Goal: Task Accomplishment & Management: Manage account settings

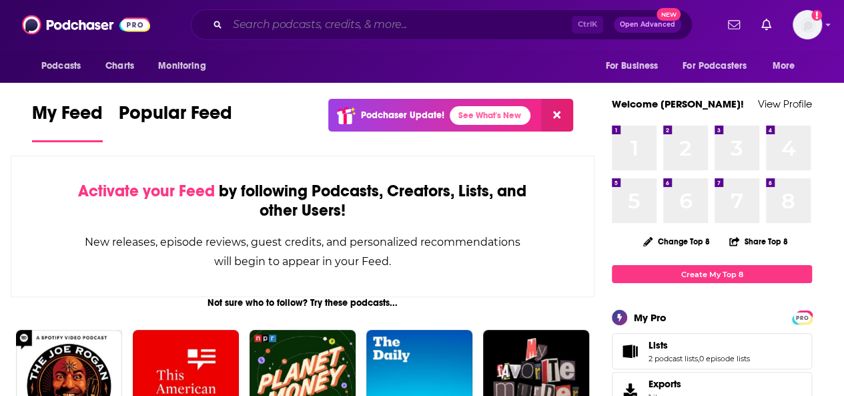
click at [258, 25] on input "Search podcasts, credits, & more..." at bounding box center [400, 24] width 344 height 21
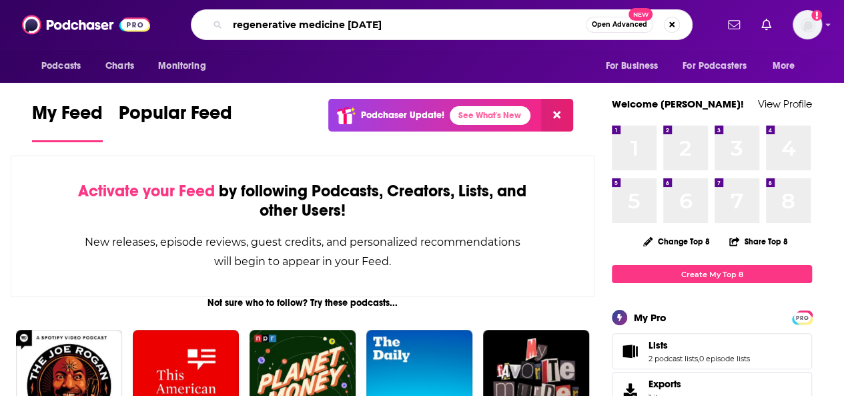
type input "regenerative medicine [DATE]"
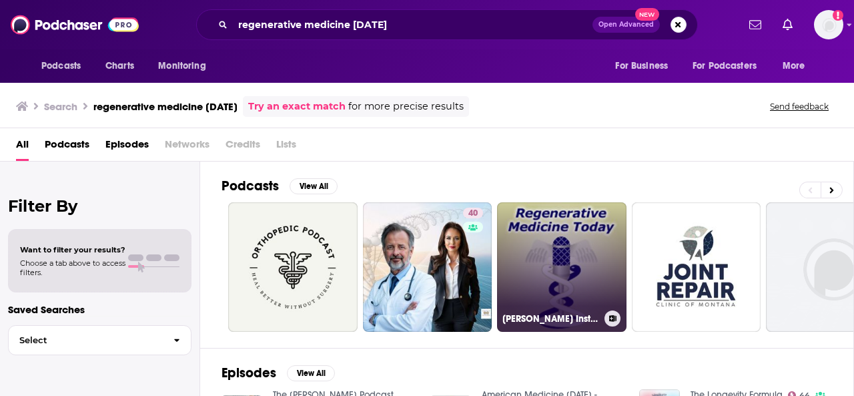
click at [577, 247] on link "[PERSON_NAME] Institute for Regenerative Medicine" at bounding box center [562, 267] width 130 height 130
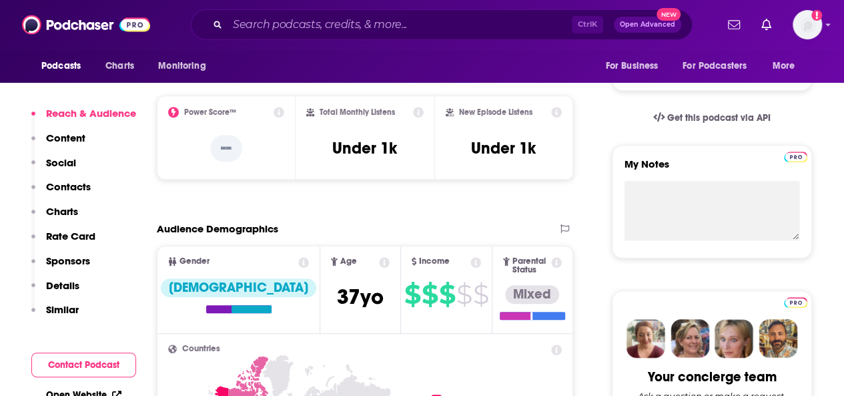
scroll to position [401, 0]
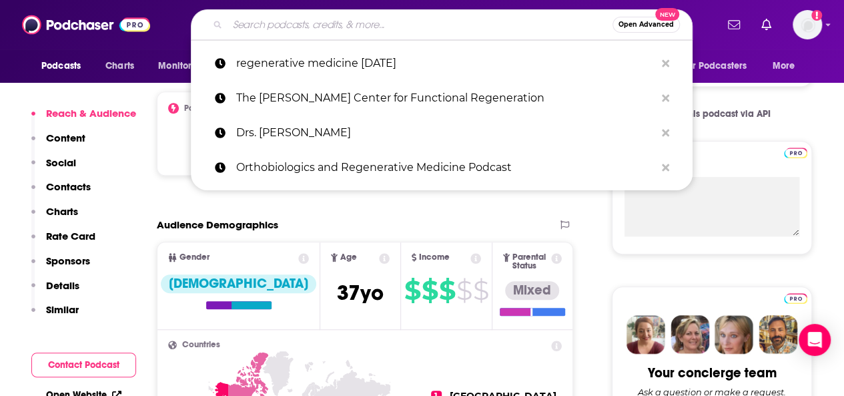
click at [287, 23] on input "Search podcasts, credits, & more..." at bounding box center [420, 24] width 385 height 21
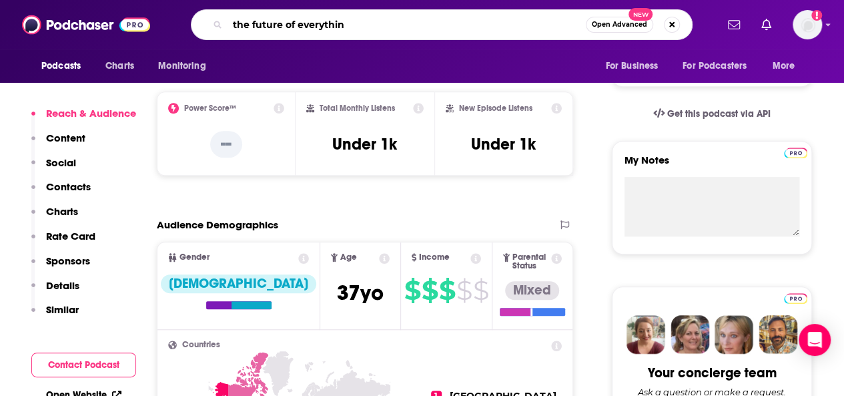
type input "the future of everything"
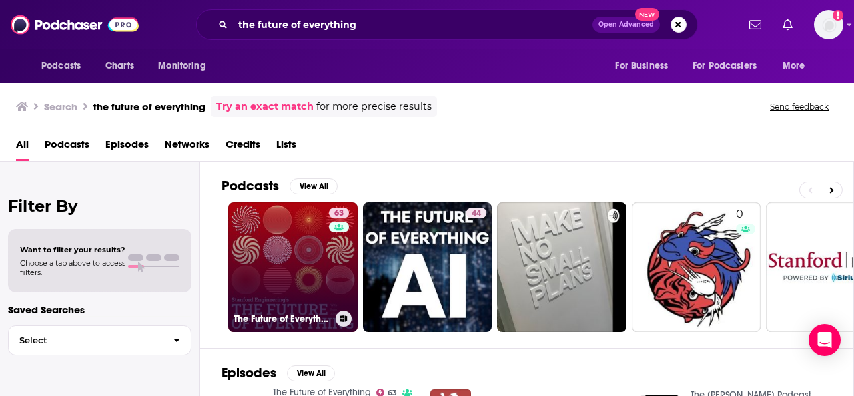
click at [311, 256] on link "63 The Future of Everything" at bounding box center [293, 267] width 130 height 130
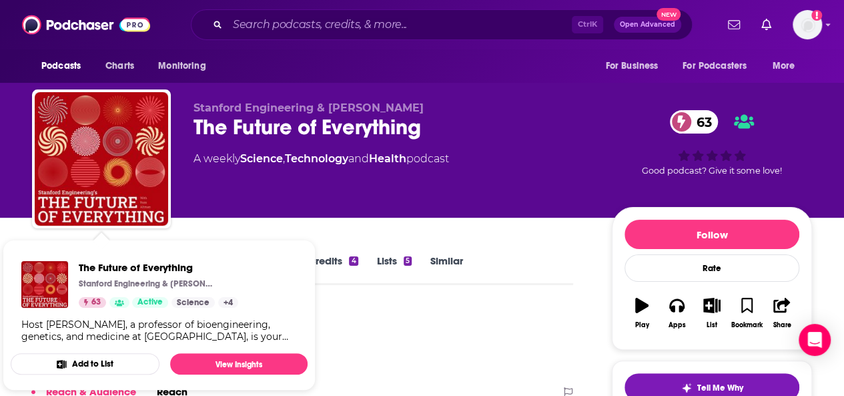
click at [59, 357] on button "Add to List" at bounding box center [85, 363] width 149 height 21
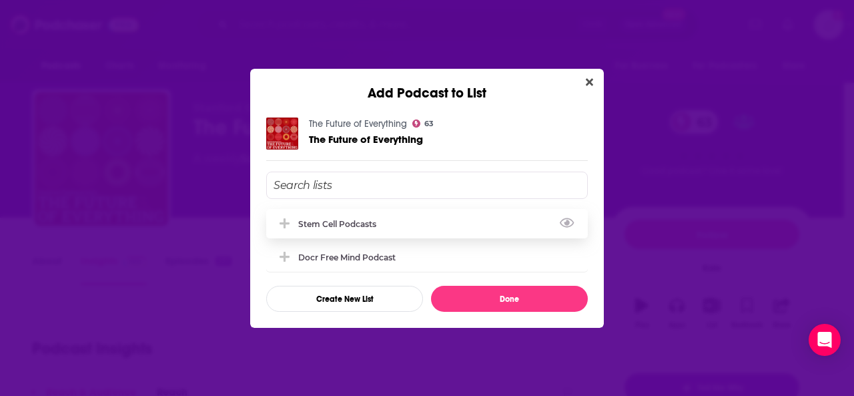
click at [359, 225] on div "Stem Cell Podcasts" at bounding box center [341, 224] width 86 height 10
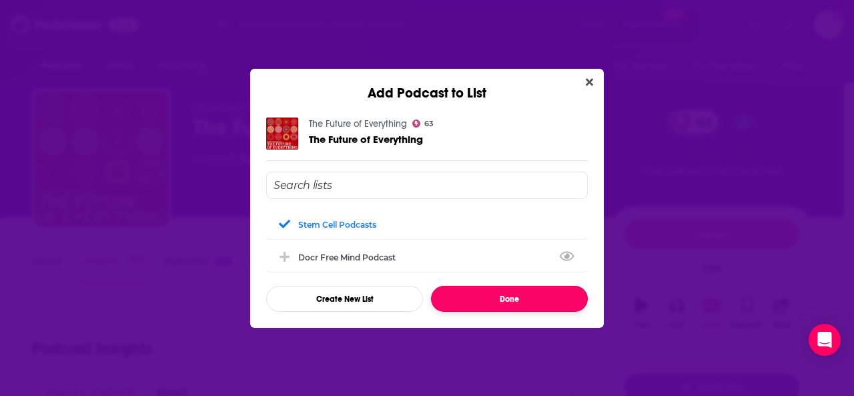
click at [517, 297] on button "Done" at bounding box center [509, 299] width 157 height 26
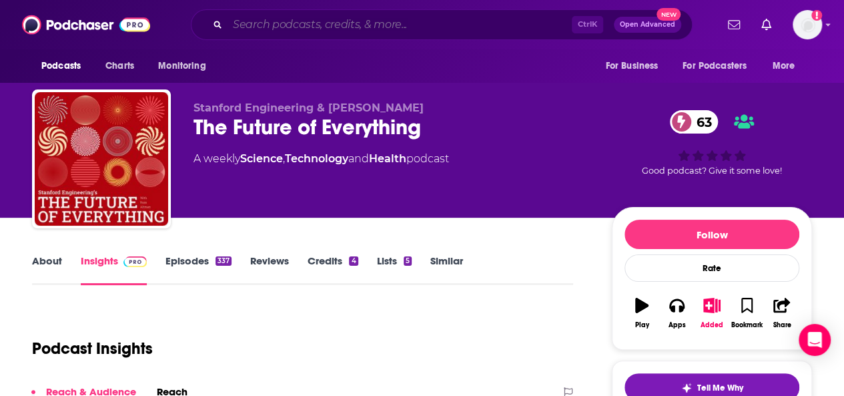
click at [288, 23] on input "Search podcasts, credits, & more..." at bounding box center [400, 24] width 344 height 21
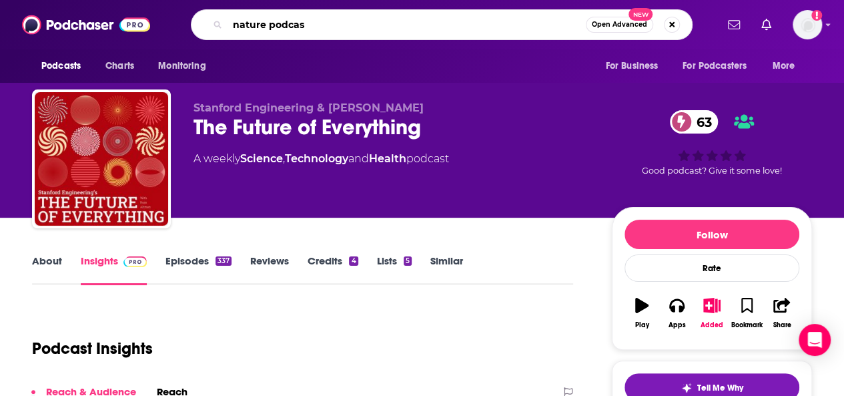
type input "nature podcast"
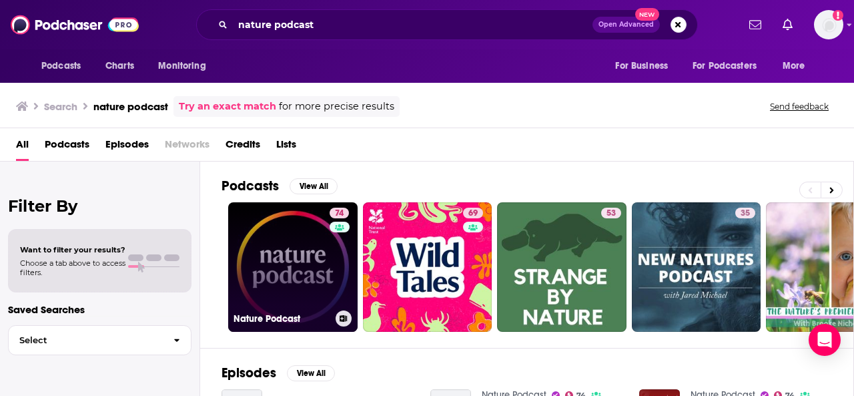
click at [294, 251] on link "74 Nature Podcast" at bounding box center [293, 267] width 130 height 130
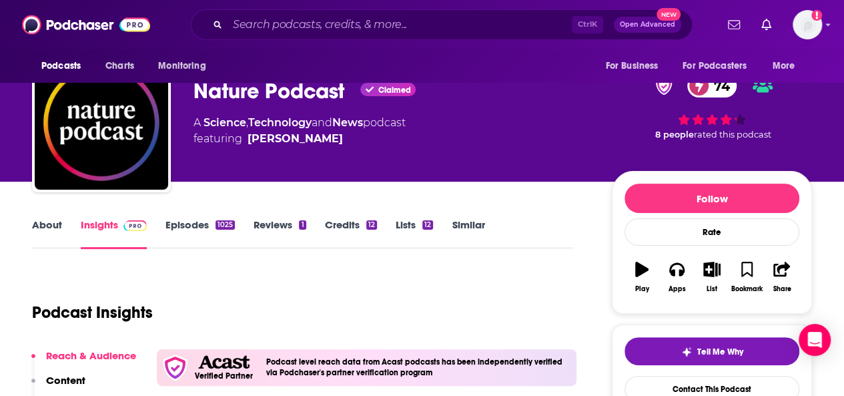
scroll to position [67, 0]
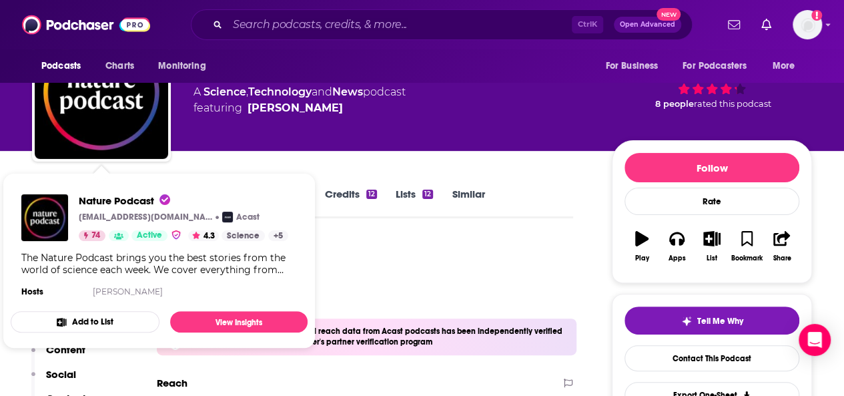
click at [91, 323] on button "Add to List" at bounding box center [85, 321] width 149 height 21
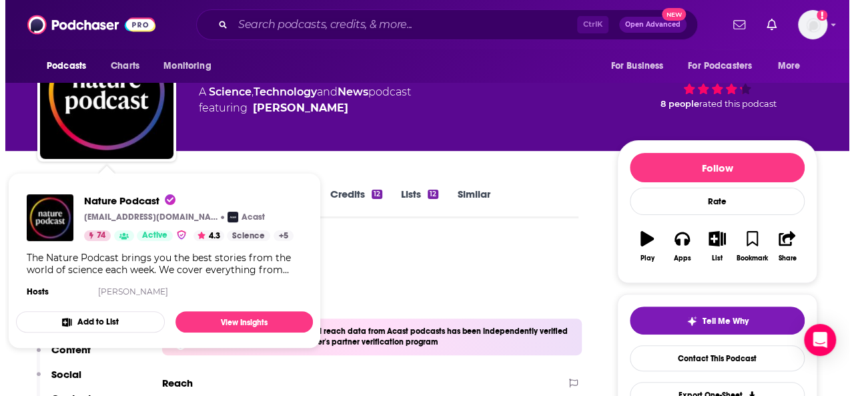
scroll to position [0, 0]
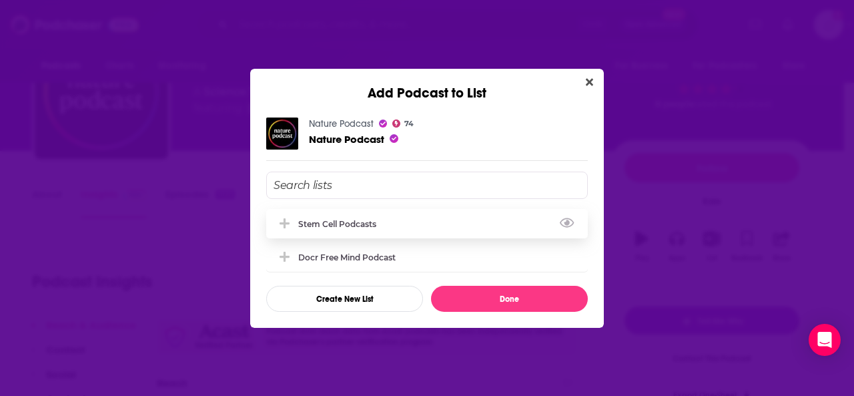
click at [359, 220] on div "Stem Cell Podcasts" at bounding box center [341, 224] width 86 height 10
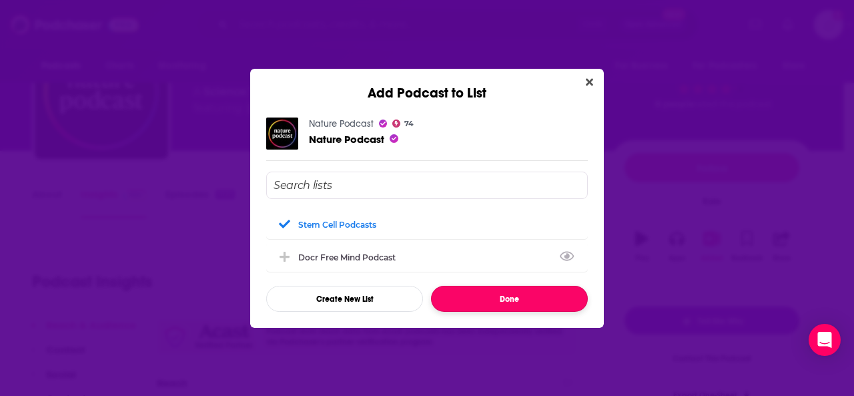
click at [481, 297] on button "Done" at bounding box center [509, 299] width 157 height 26
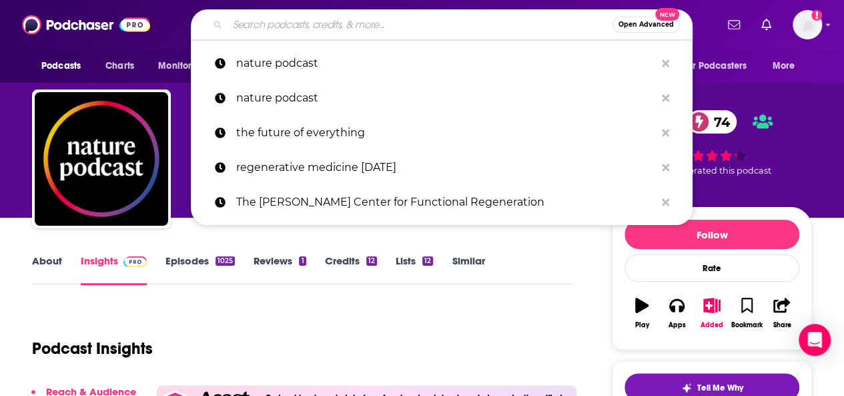
click at [267, 21] on input "Search podcasts, credits, & more..." at bounding box center [420, 24] width 385 height 21
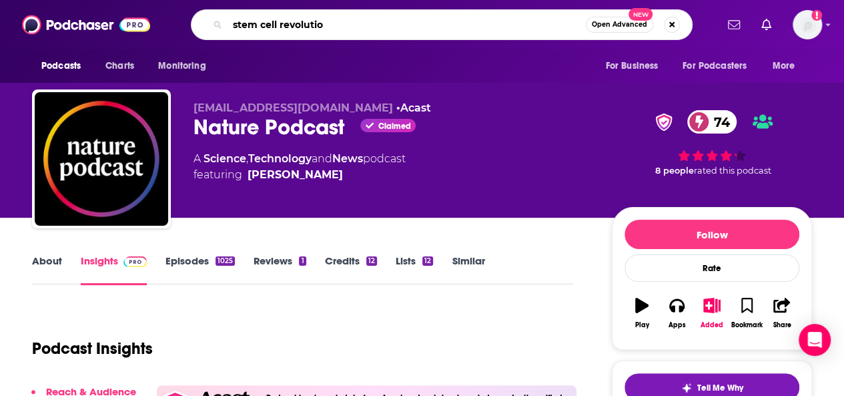
type input "stem cell revolution"
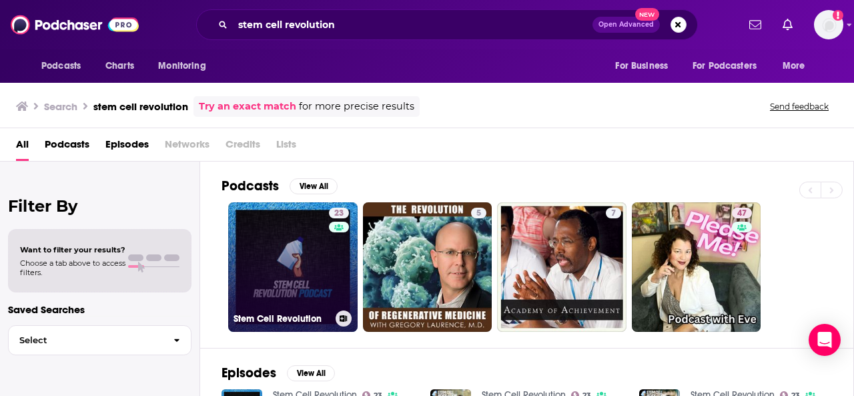
click at [284, 262] on link "23 Stem Cell Revolution" at bounding box center [293, 267] width 130 height 130
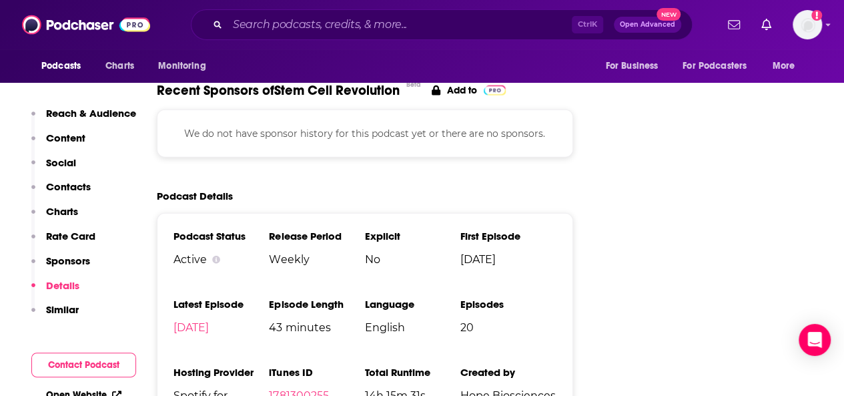
scroll to position [1402, 0]
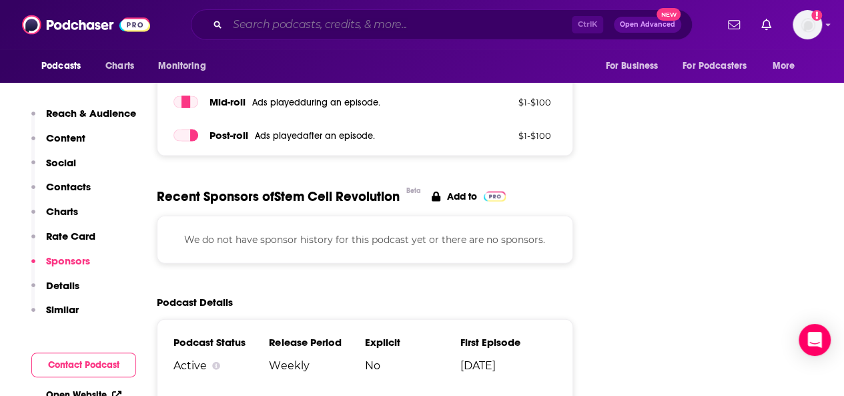
click at [248, 20] on input "Search podcasts, credits, & more..." at bounding box center [400, 24] width 344 height 21
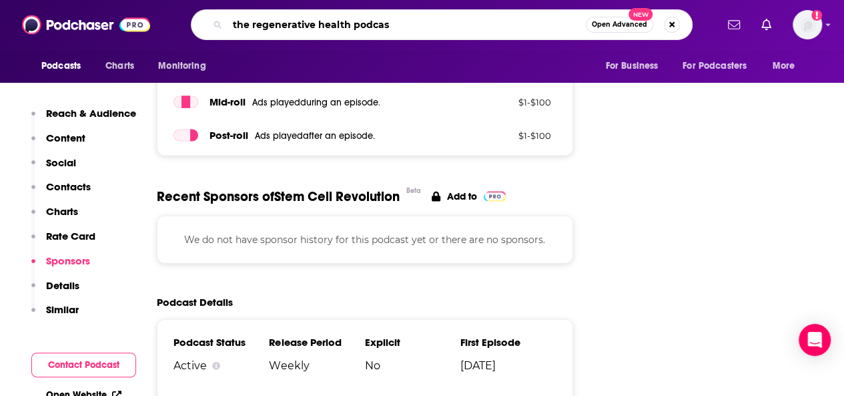
type input "the regenerative health podcast"
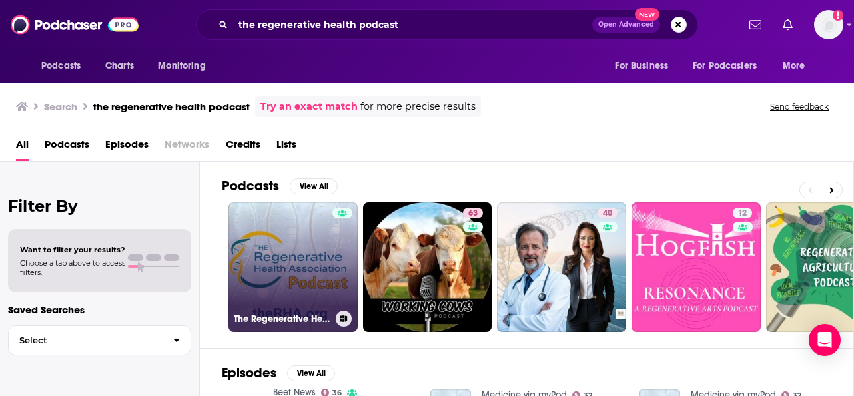
click at [298, 244] on link "The Regenerative Health Podcast from [DOMAIN_NAME]" at bounding box center [293, 267] width 130 height 130
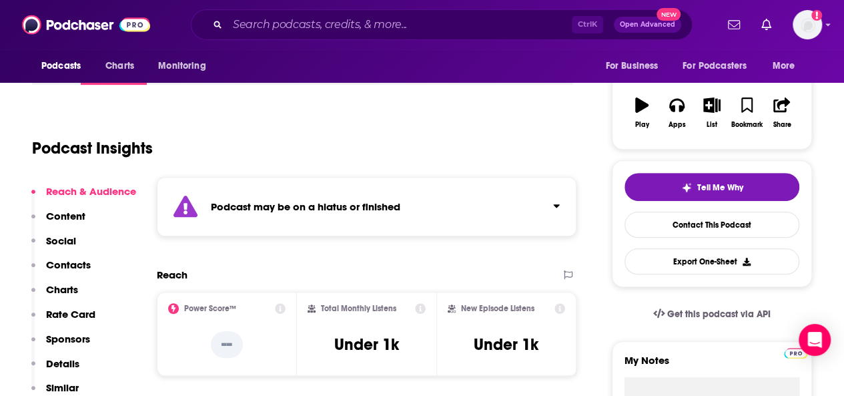
scroll to position [267, 0]
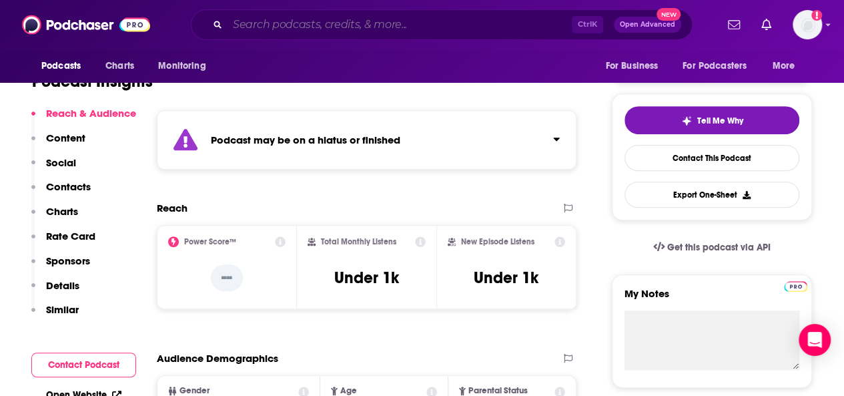
click at [291, 27] on input "Search podcasts, credits, & more..." at bounding box center [400, 24] width 344 height 21
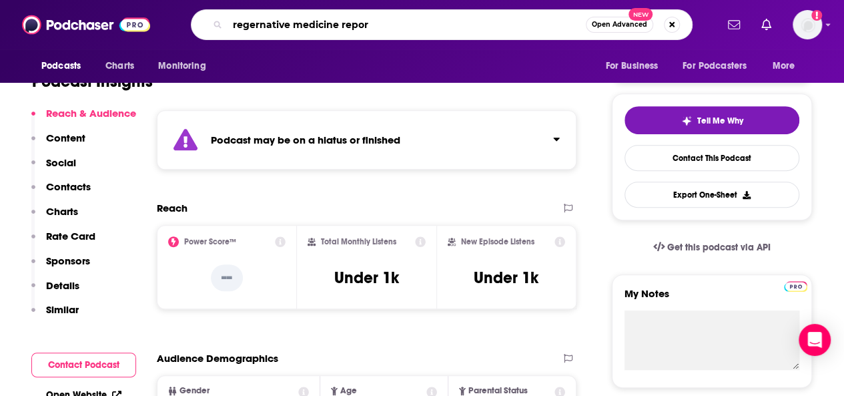
type input "regernative medicine report"
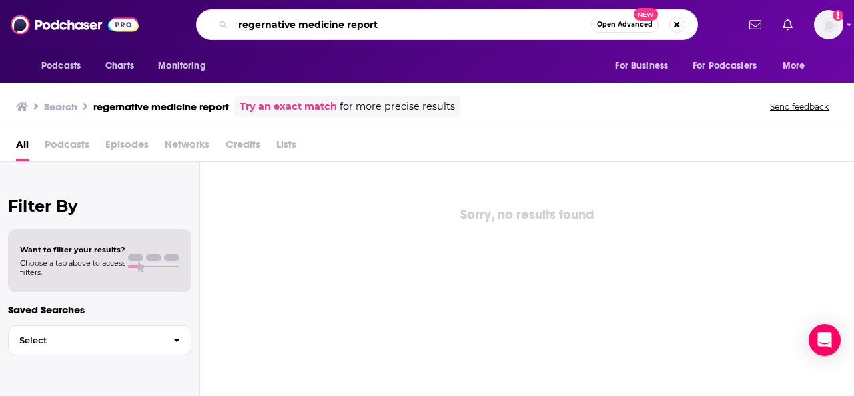
click at [275, 25] on input "regernative medicine report" at bounding box center [412, 24] width 358 height 21
paste input "Regenerative Medicine R"
type input "Regenerative Medicine Report"
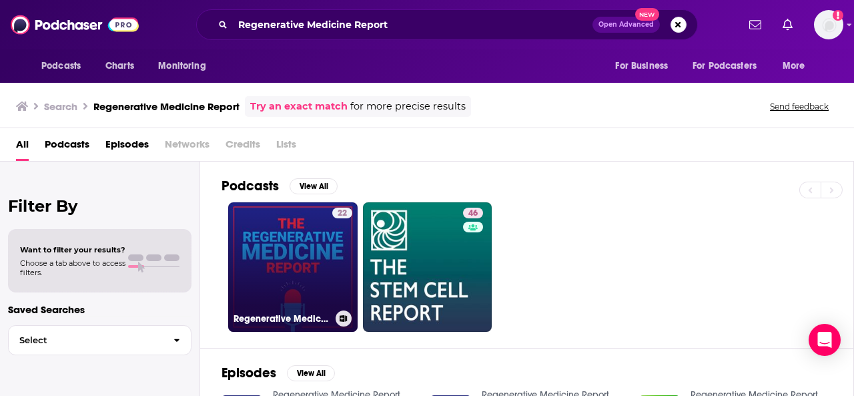
click at [319, 248] on link "22 Regenerative Medicine Report" at bounding box center [293, 267] width 130 height 130
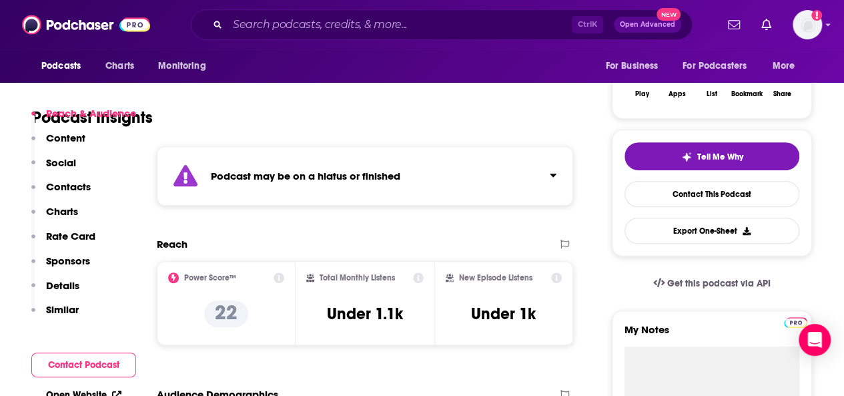
scroll to position [267, 0]
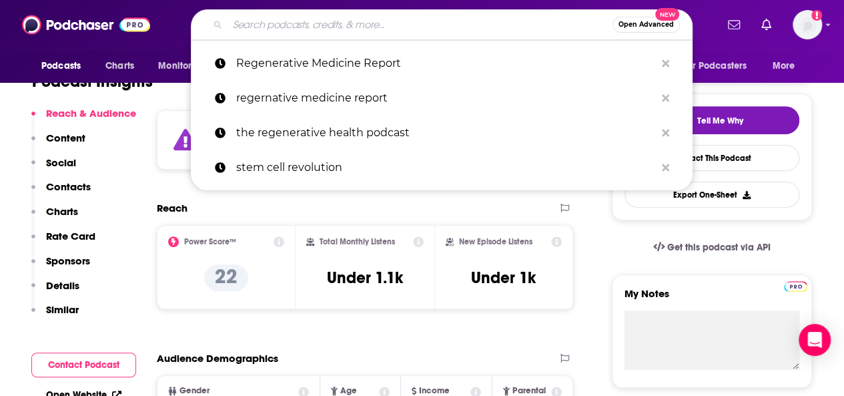
click at [302, 21] on input "Search podcasts, credits, & more..." at bounding box center [420, 24] width 385 height 21
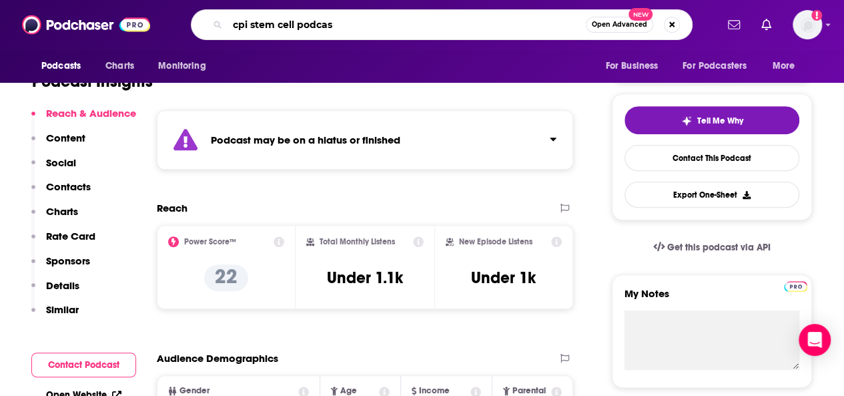
type input "cpi stem cell podcast"
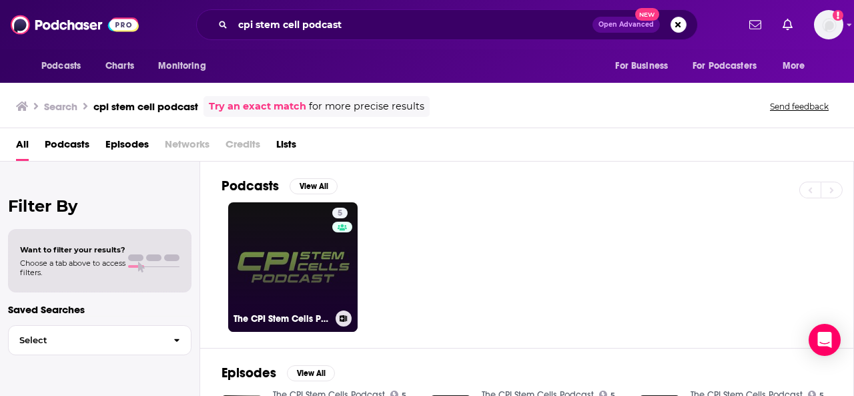
click at [305, 262] on link "5 The CPI Stem Cells Podcast" at bounding box center [293, 267] width 130 height 130
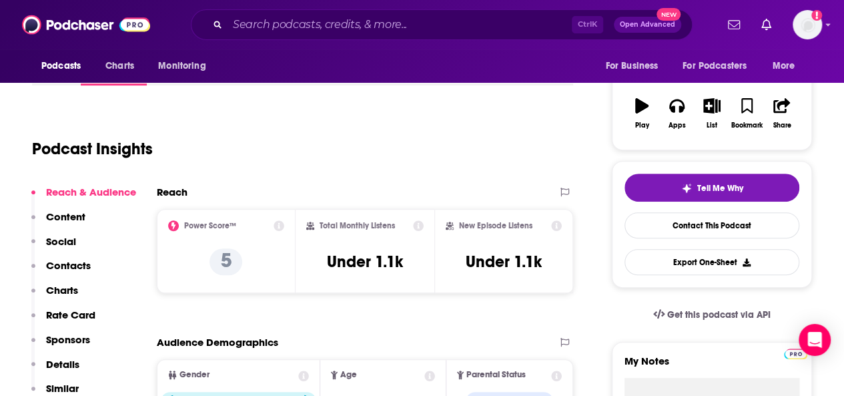
scroll to position [200, 0]
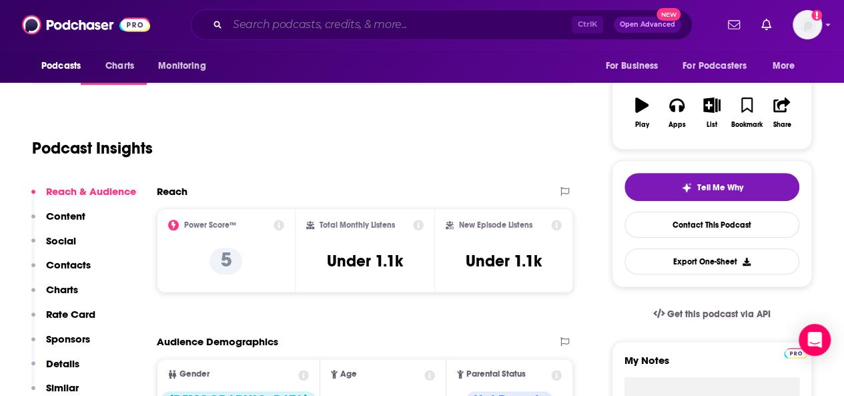
click at [326, 27] on input "Search podcasts, credits, & more..." at bounding box center [400, 24] width 344 height 21
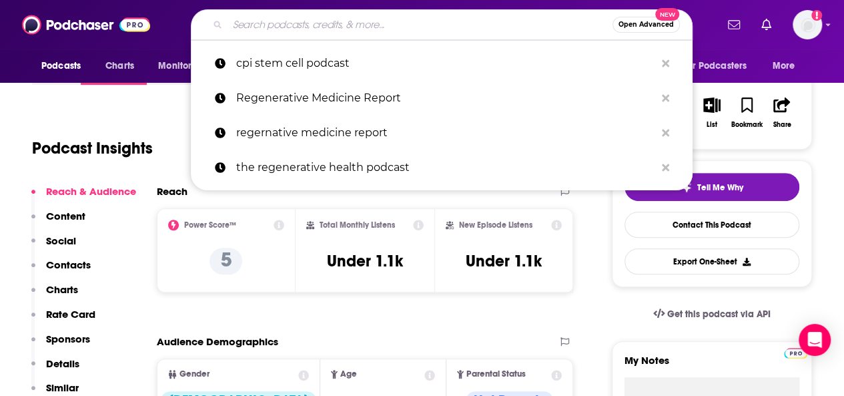
paste input "GIOTalk"
type input "GIOTalk"
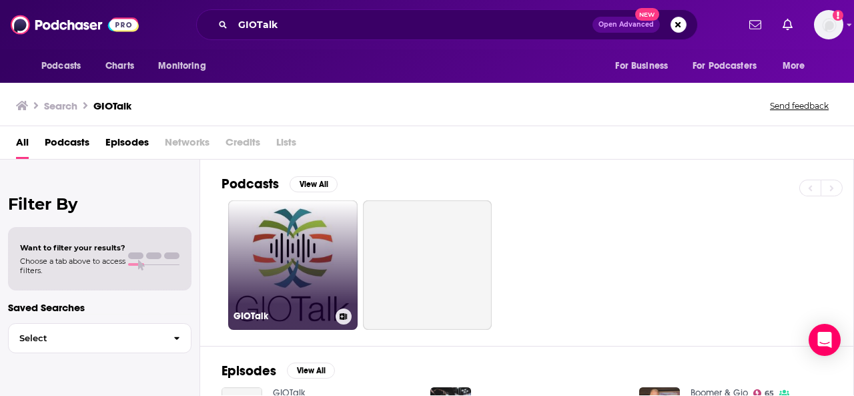
click at [295, 224] on link "GIOTalk" at bounding box center [293, 265] width 130 height 130
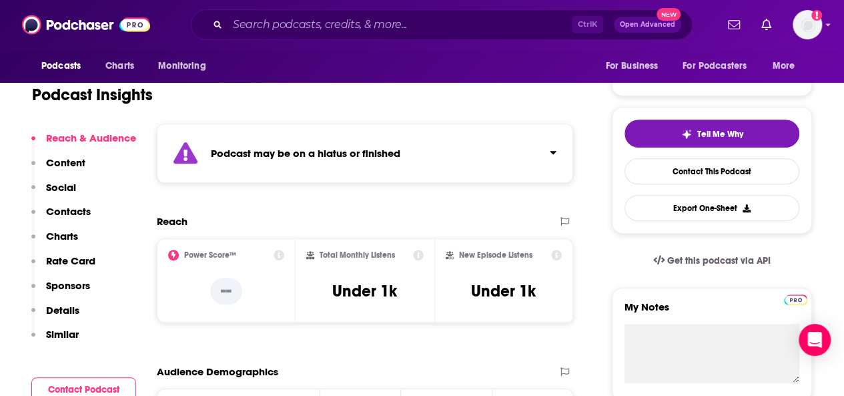
scroll to position [267, 0]
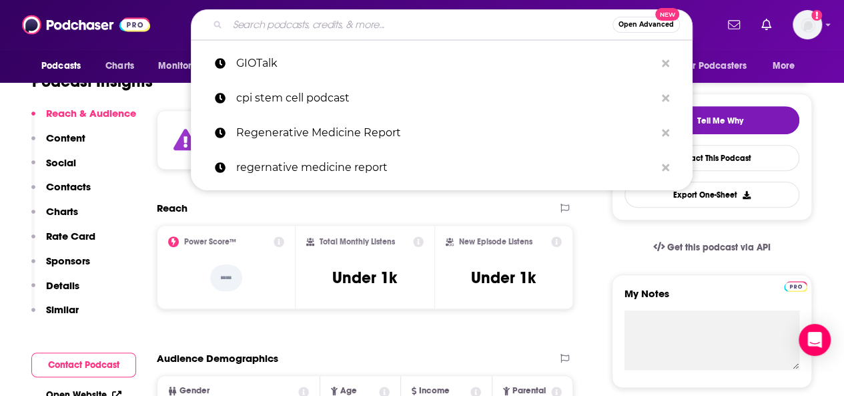
click at [262, 29] on input "Search podcasts, credits, & more..." at bounding box center [420, 24] width 385 height 21
paste input "Stem Cell Genius"
type input "Stem Cell Genius"
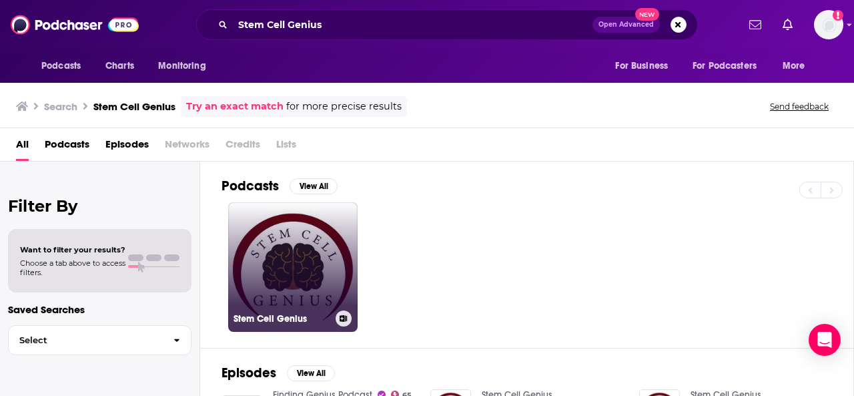
click at [319, 253] on link "Stem Cell Genius" at bounding box center [293, 267] width 130 height 130
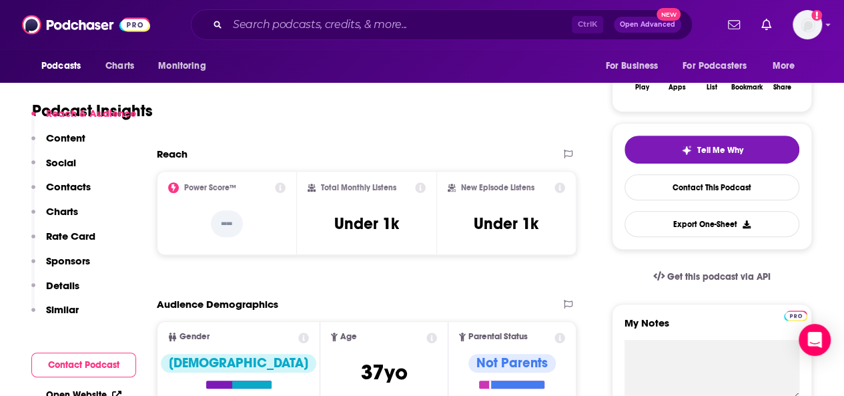
scroll to position [267, 0]
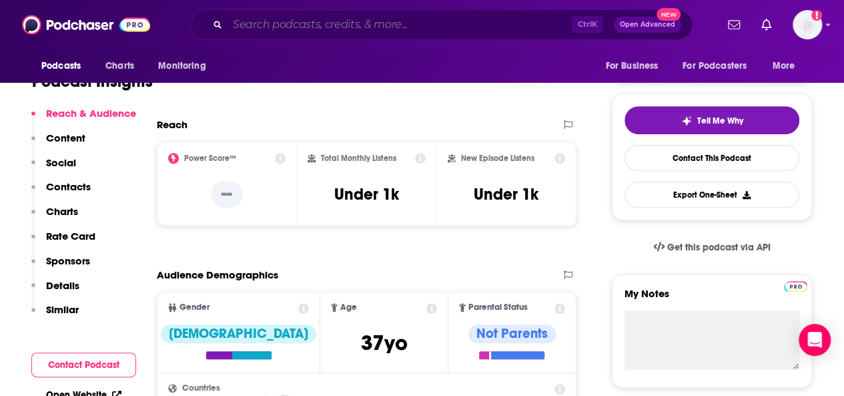
click at [350, 29] on input "Search podcasts, credits, & more..." at bounding box center [400, 24] width 344 height 21
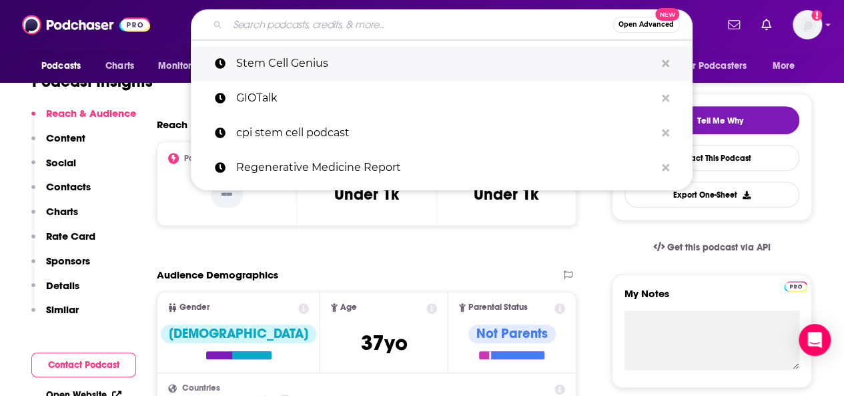
paste input "Regenacast"
type input "Regenacast"
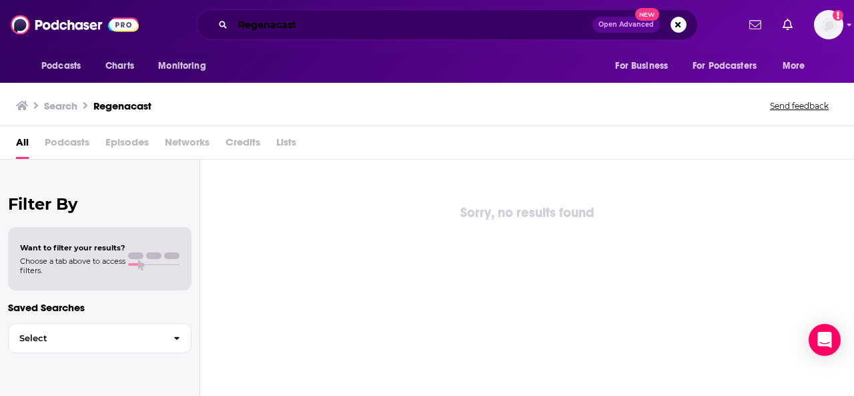
click at [254, 24] on input "Regenacast" at bounding box center [413, 24] width 360 height 21
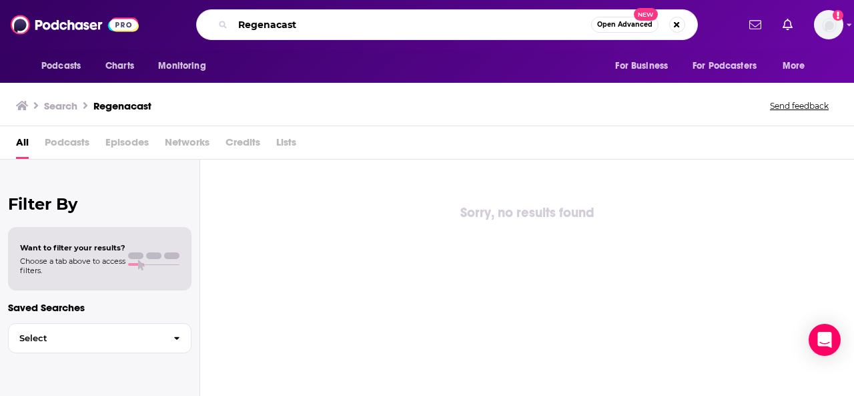
paste input "The Granite List Live"
type input "The Granite List Live"
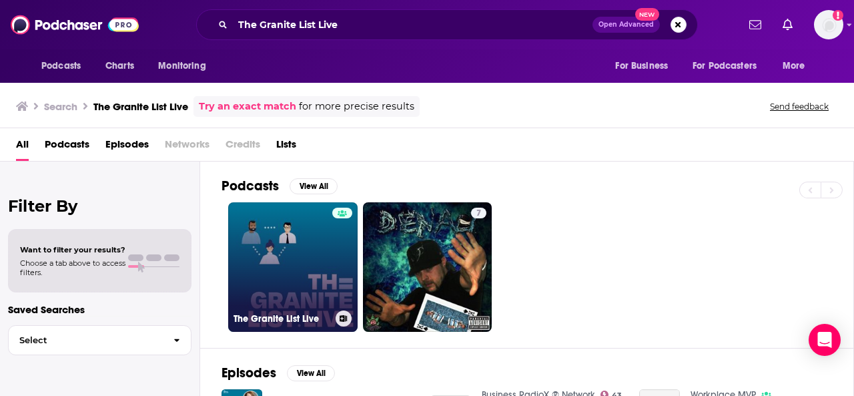
click at [278, 291] on link "The Granite List Live" at bounding box center [293, 267] width 130 height 130
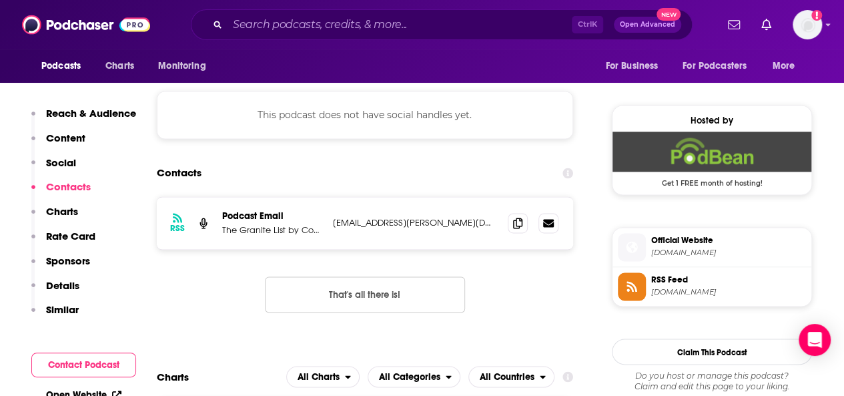
scroll to position [935, 0]
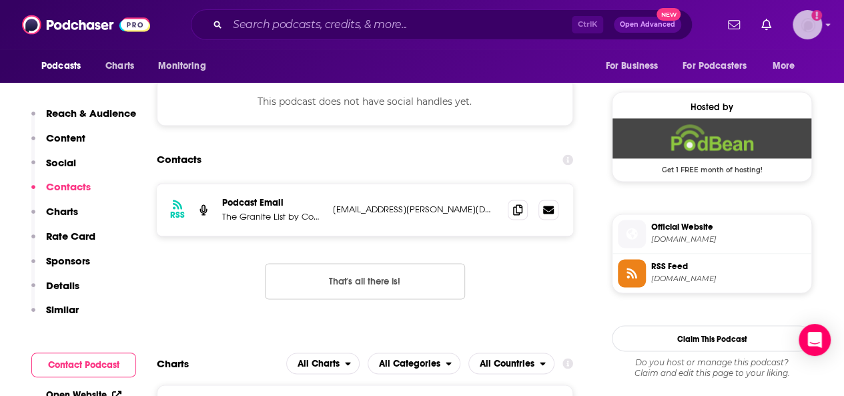
click at [805, 27] on img "Logged in as jbukowski" at bounding box center [807, 24] width 29 height 29
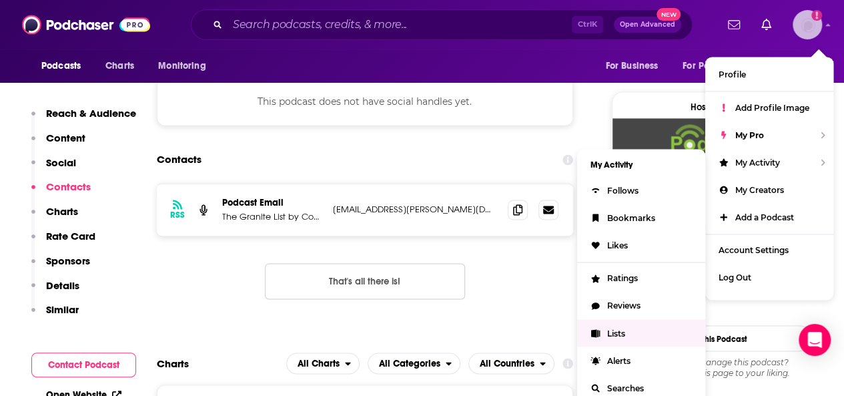
click at [626, 332] on link "Lists" at bounding box center [641, 332] width 128 height 27
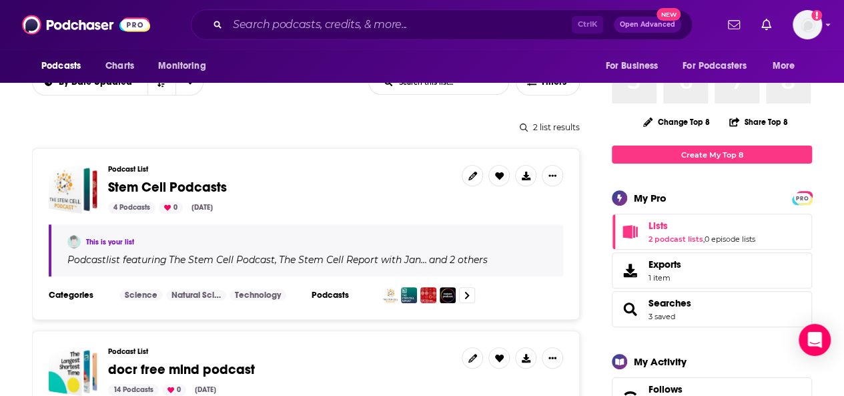
scroll to position [134, 0]
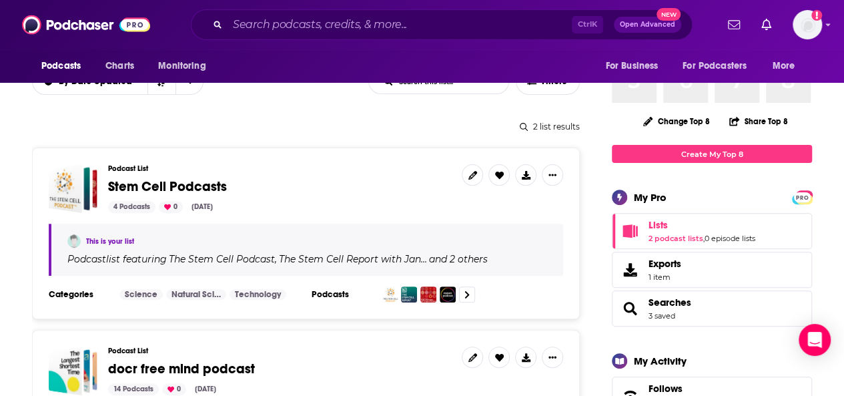
click at [201, 174] on div "Podcast List Stem Cell Podcasts 4 Podcasts 0 [DATE]" at bounding box center [279, 188] width 343 height 49
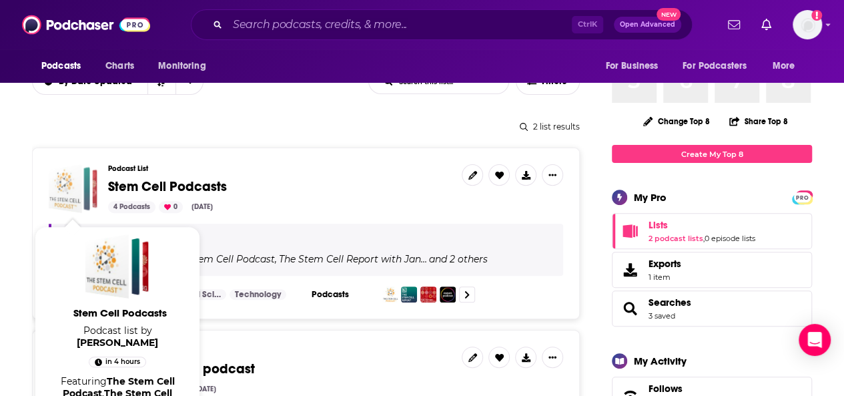
click at [71, 202] on div "Stem Cell Podcasts" at bounding box center [65, 188] width 33 height 49
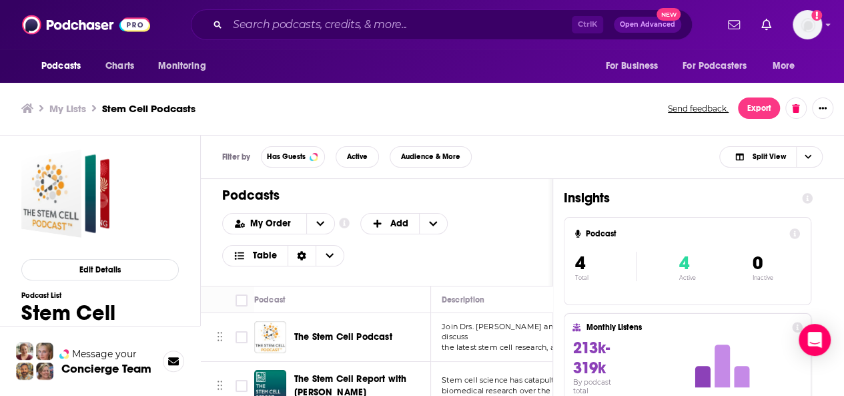
scroll to position [4, 0]
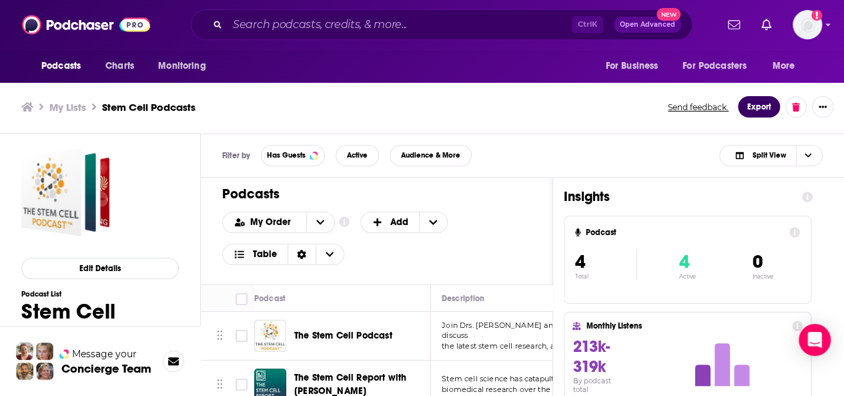
click at [766, 109] on button "Export" at bounding box center [759, 106] width 42 height 21
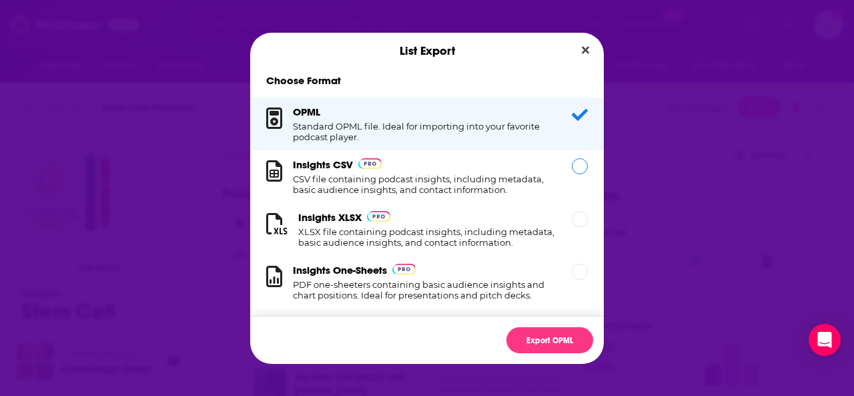
click at [449, 178] on h1 "CSV file containing podcast insights, including metadata, basic audience insigh…" at bounding box center [424, 184] width 263 height 21
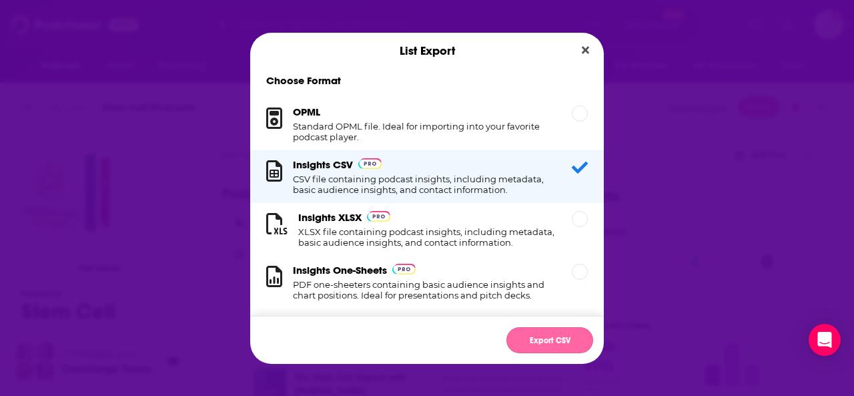
click at [541, 341] on button "Export CSV" at bounding box center [550, 340] width 87 height 26
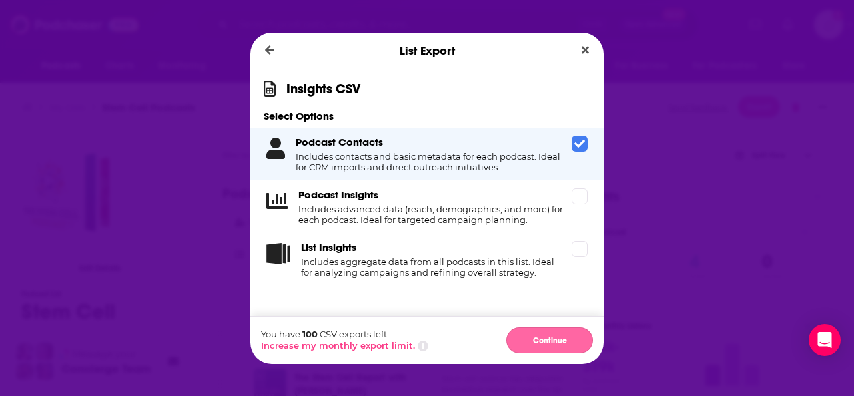
click at [538, 346] on button "Continue" at bounding box center [550, 340] width 87 height 26
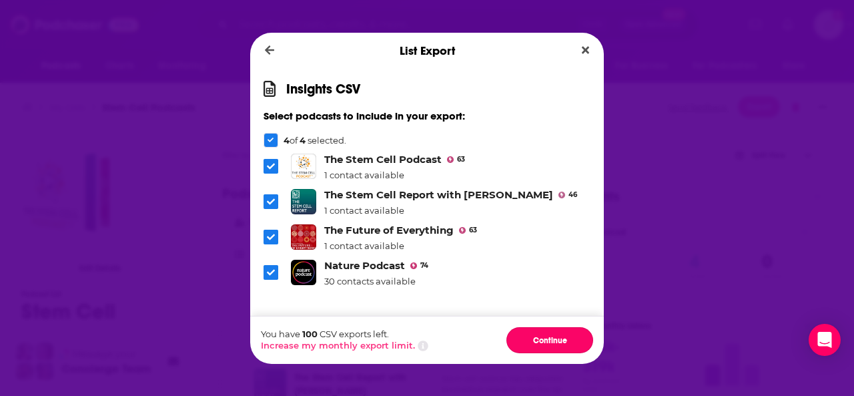
click at [538, 346] on button "Continue" at bounding box center [550, 340] width 87 height 26
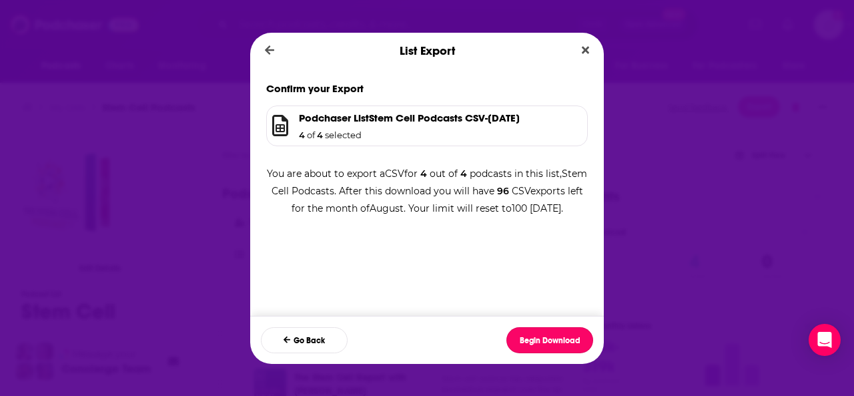
click at [538, 346] on button "Begin Download" at bounding box center [550, 340] width 87 height 26
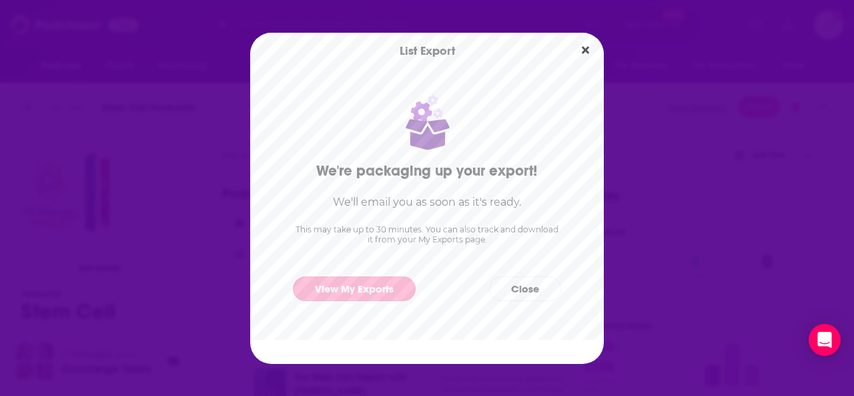
click at [331, 292] on link "View My Exports" at bounding box center [354, 288] width 123 height 25
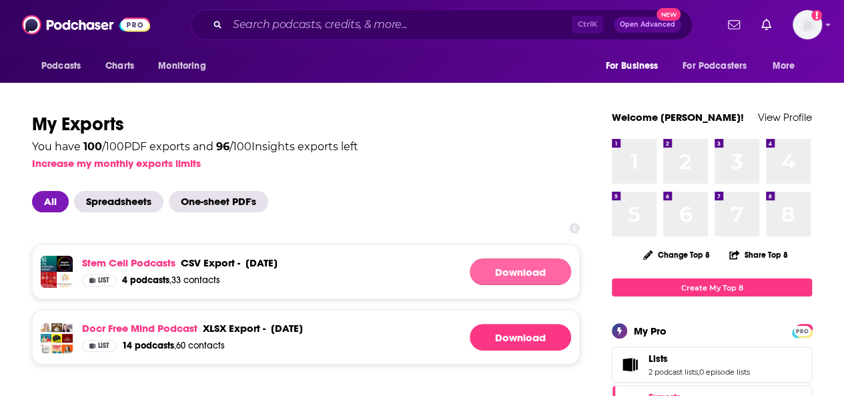
click at [543, 272] on link "Download" at bounding box center [520, 271] width 101 height 27
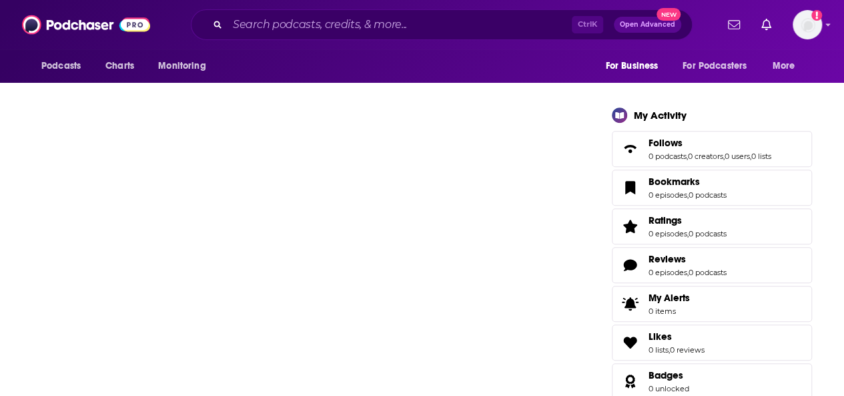
scroll to position [401, 0]
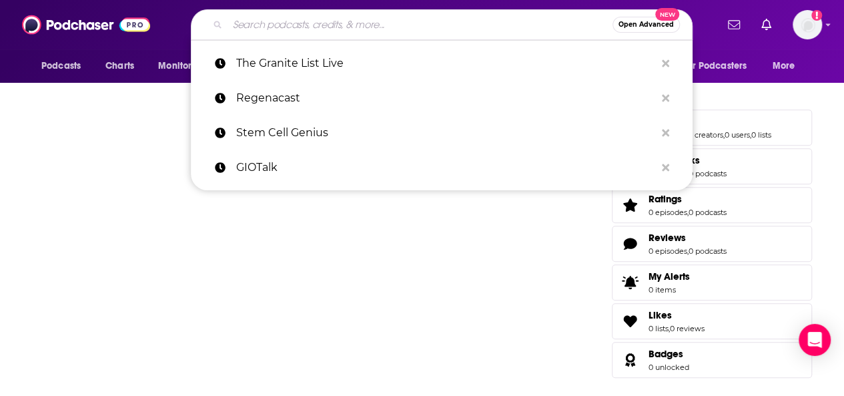
click at [284, 31] on input "Search podcasts, credits, & more..." at bounding box center [420, 24] width 385 height 21
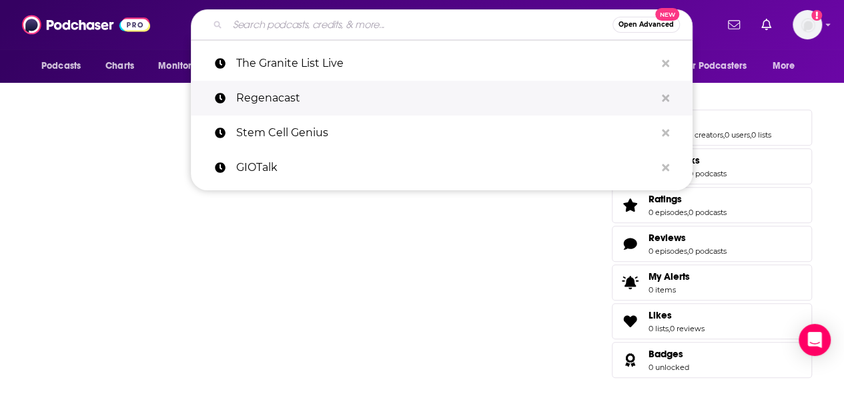
paste input "Natural Eye Care with Dr. Marc Grossman, Holistic Optometrist"
type input "Natural Eye Care with Dr. Marc Grossman, Holistic Optometrist"
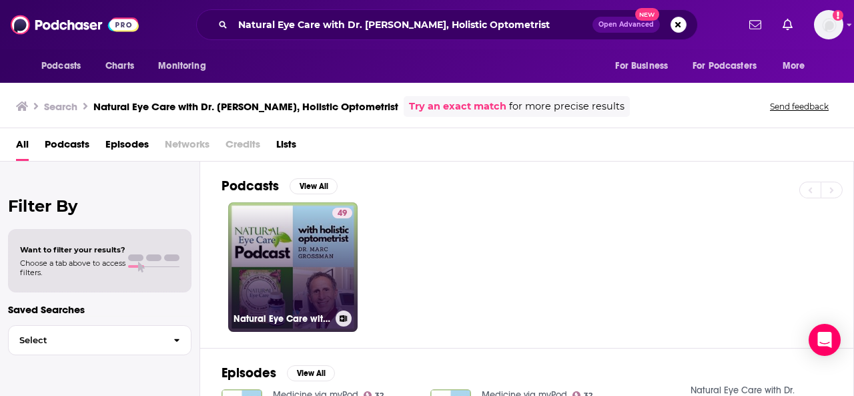
click at [286, 317] on h3 "Natural Eye Care with Dr. Marc Grossman, Holistic Optometrist" at bounding box center [282, 318] width 97 height 11
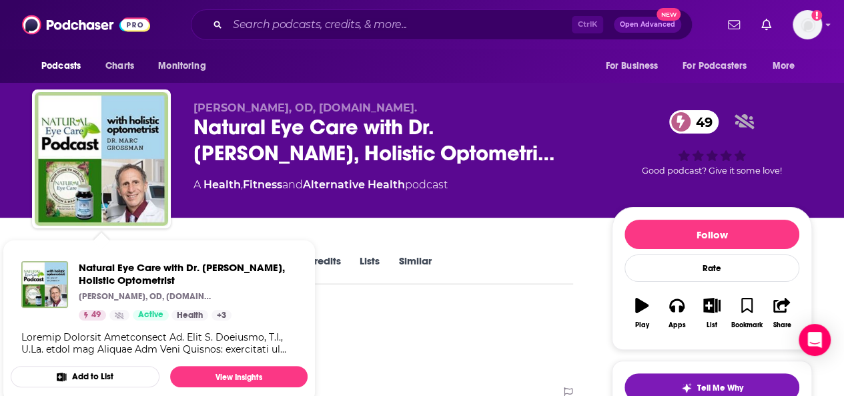
click at [99, 370] on button "Add to List" at bounding box center [85, 376] width 149 height 21
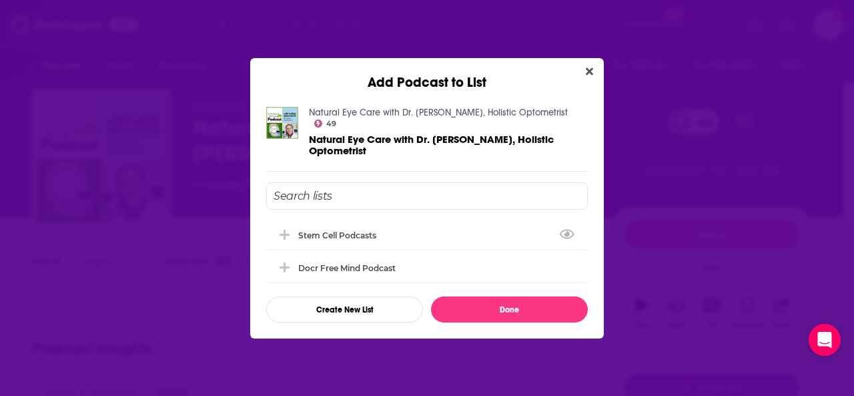
click at [303, 198] on input "Add Podcast To List" at bounding box center [427, 195] width 322 height 27
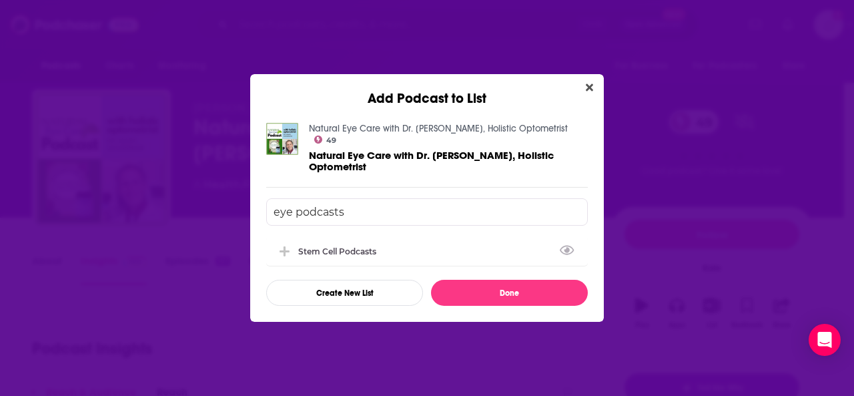
type input "eye podcasts"
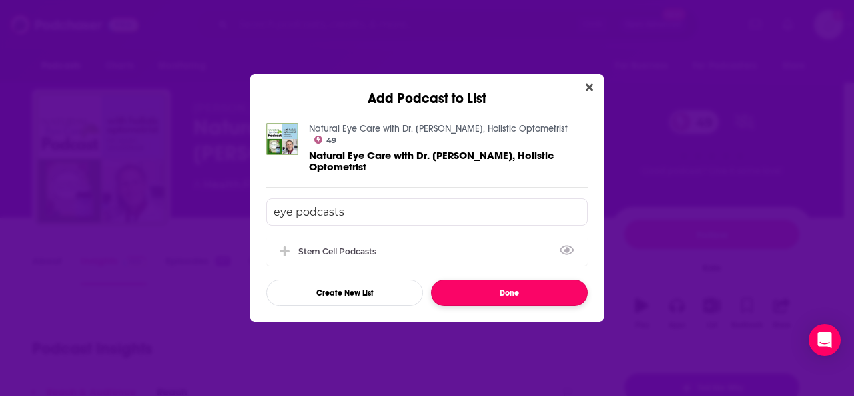
click at [522, 298] on button "Done" at bounding box center [509, 293] width 157 height 26
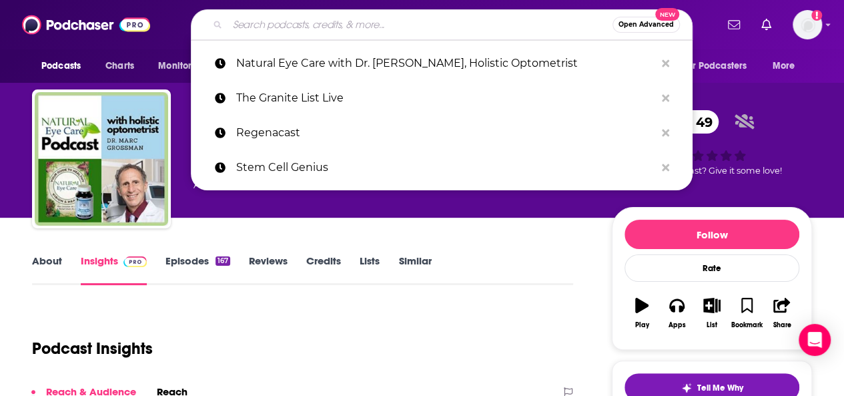
click at [256, 29] on input "Search podcasts, credits, & more..." at bounding box center [420, 24] width 385 height 21
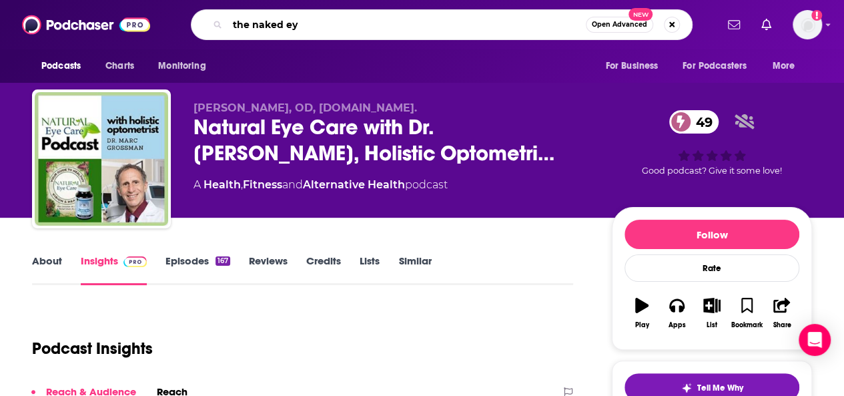
type input "the naked eye"
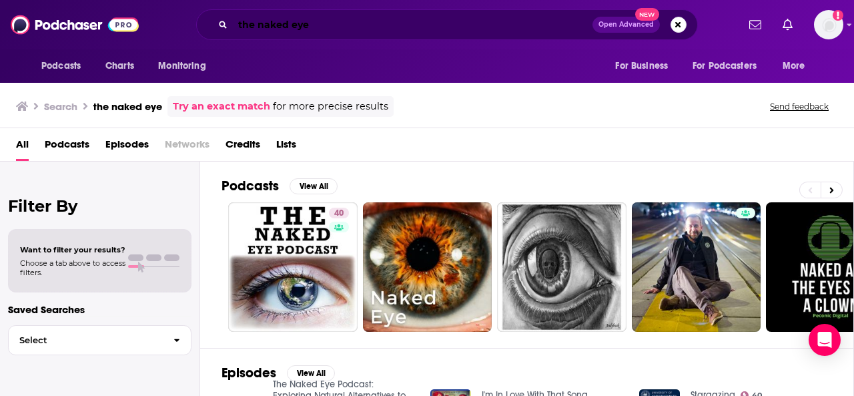
click at [274, 26] on input "the naked eye" at bounding box center [413, 24] width 360 height 21
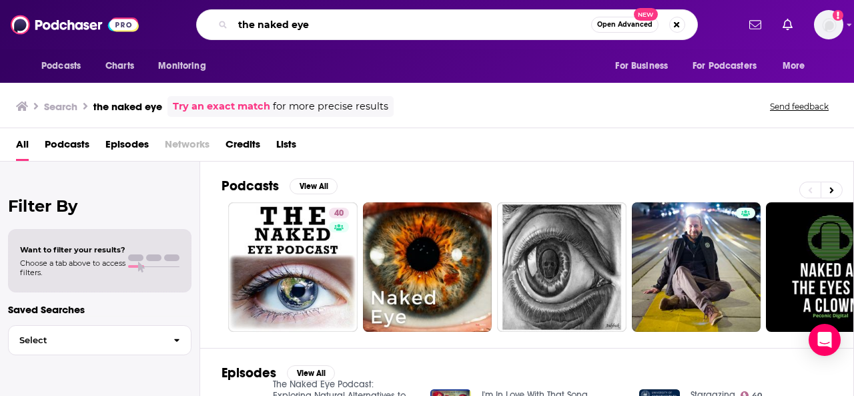
click at [274, 26] on input "the naked eye" at bounding box center [412, 24] width 358 height 21
paste input "Berne Podcast with Dr. Sam Bern"
type input "Berne Podcast with Dr. Sam Berne"
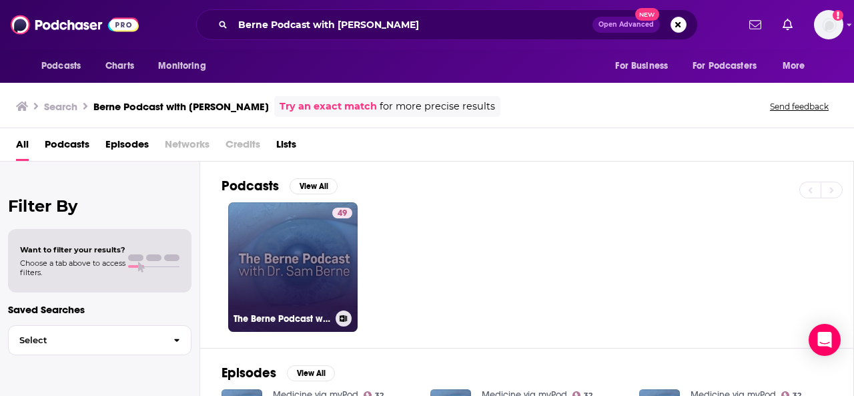
click at [287, 258] on link "49 The Berne Podcast with Dr. Sam Berne" at bounding box center [293, 267] width 130 height 130
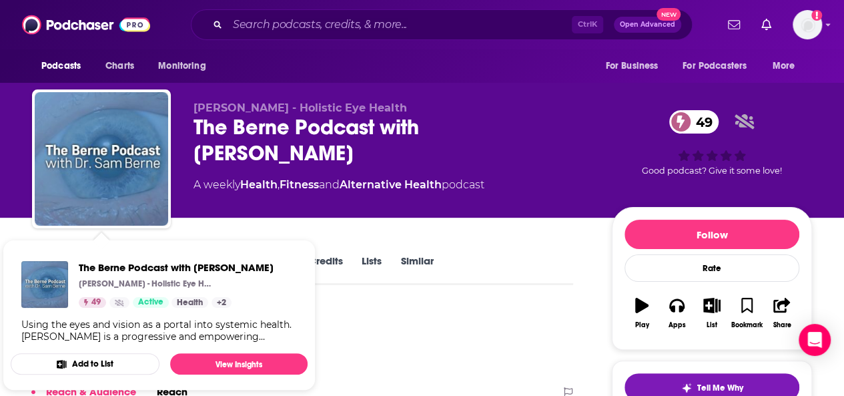
click at [99, 364] on button "Add to List" at bounding box center [85, 363] width 149 height 21
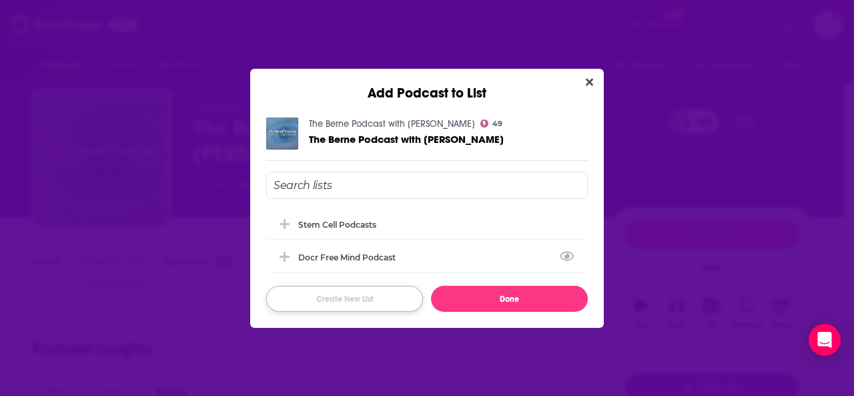
click at [342, 301] on button "Create New List" at bounding box center [344, 299] width 157 height 26
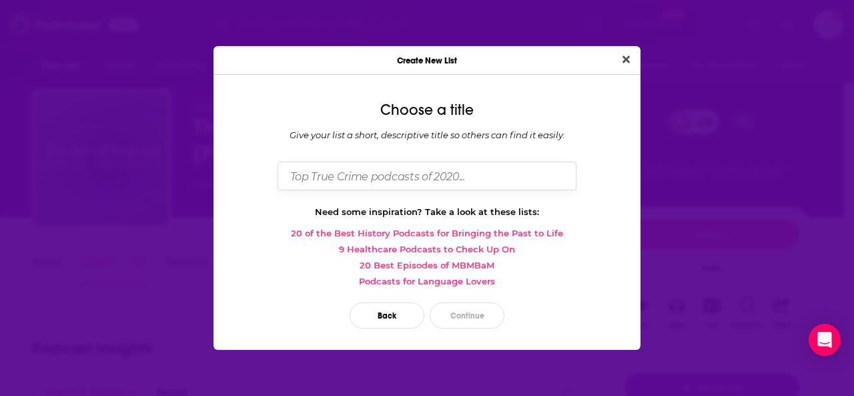
click at [354, 170] on input "Dialog" at bounding box center [427, 176] width 299 height 29
type input "eye podcasts"
click at [489, 316] on button "Continue" at bounding box center [467, 315] width 75 height 26
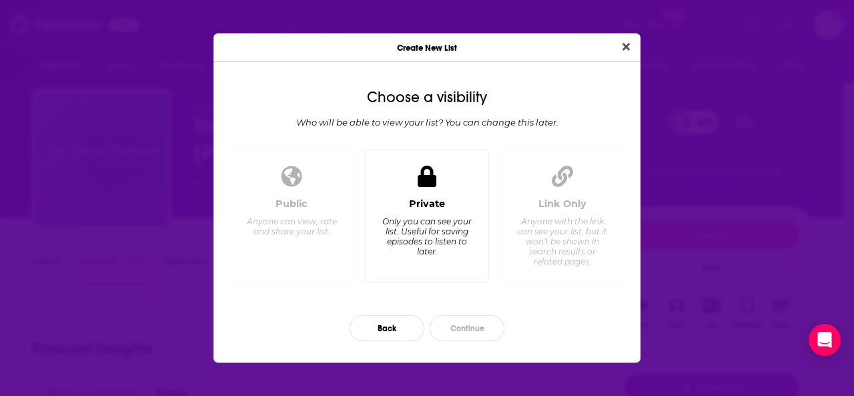
drag, startPoint x: 426, startPoint y: 249, endPoint x: 437, endPoint y: 254, distance: 12.5
click at [426, 248] on div "Only you can see your list. Useful for saving episodes to listen to later." at bounding box center [426, 236] width 91 height 40
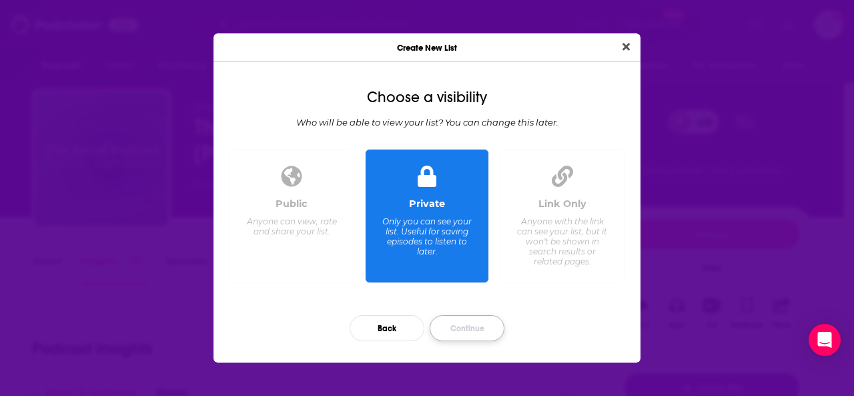
click at [470, 324] on button "Continue" at bounding box center [467, 328] width 75 height 26
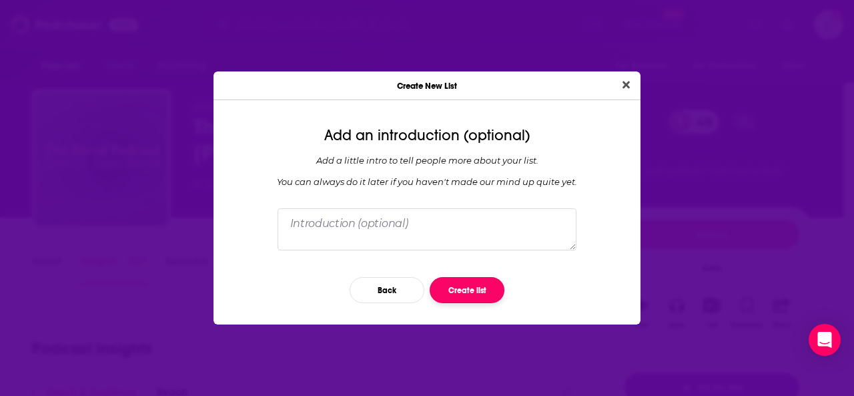
click at [481, 292] on button "Create list" at bounding box center [467, 290] width 75 height 26
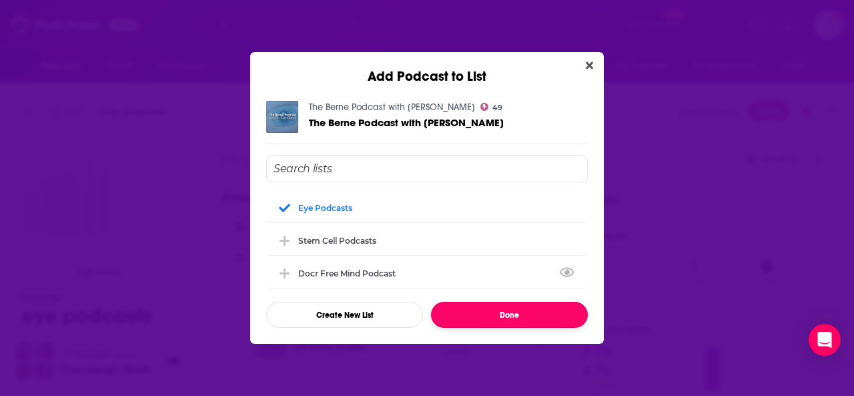
click at [509, 313] on button "Done" at bounding box center [509, 315] width 157 height 26
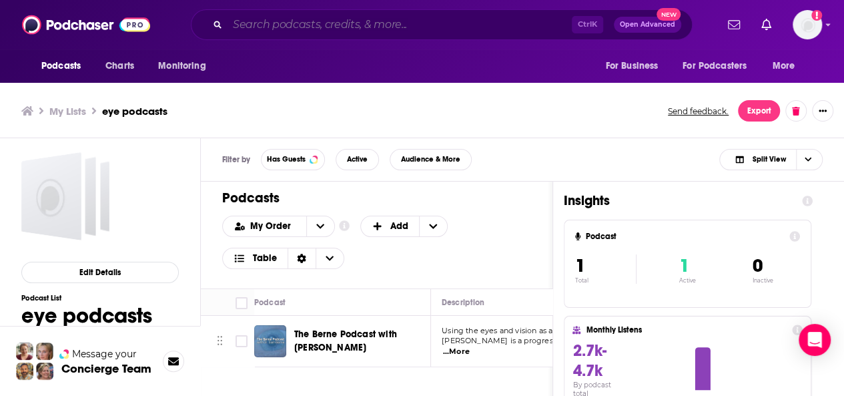
click at [286, 27] on input "Search podcasts, credits, & more..." at bounding box center [400, 24] width 344 height 21
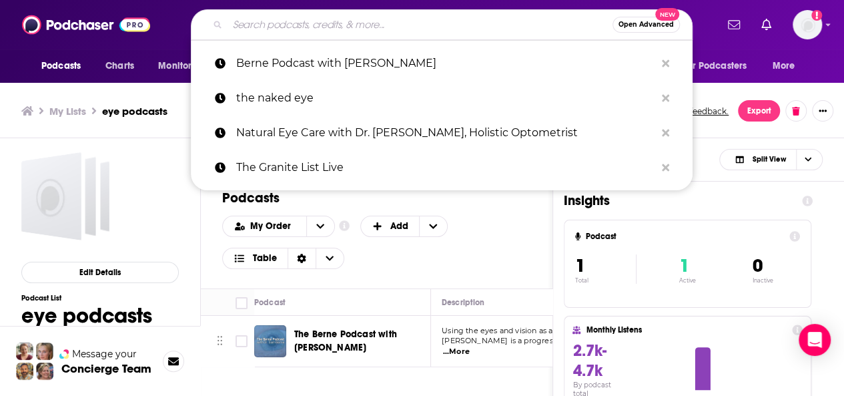
paste input "Natural Eye Care with Dr. Marc Grossman, Holistic Optometrist"
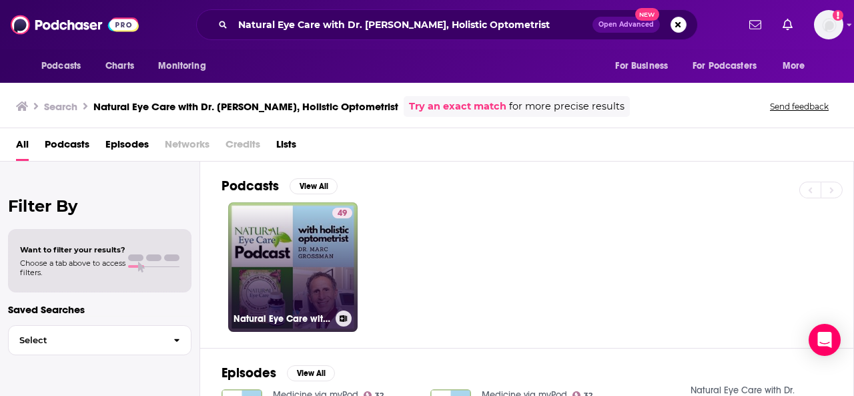
click at [345, 315] on icon at bounding box center [343, 318] width 7 height 7
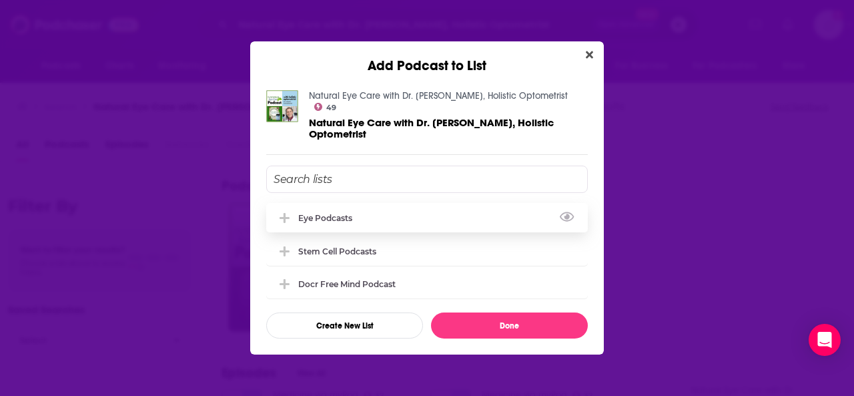
click at [348, 211] on div "eye podcasts" at bounding box center [427, 217] width 322 height 29
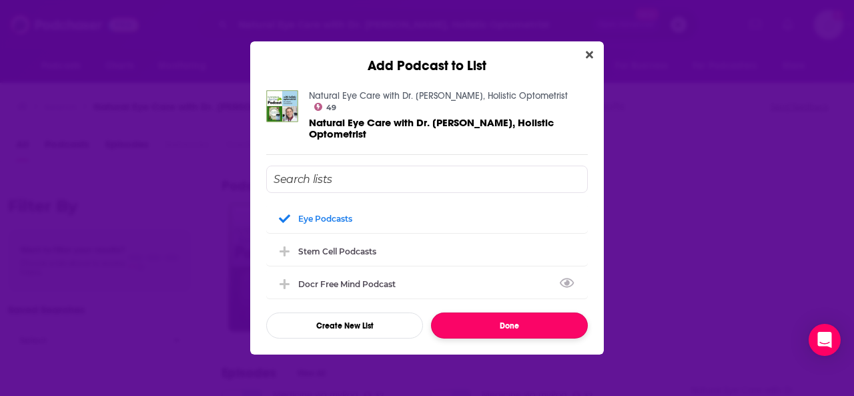
click at [495, 324] on button "Done" at bounding box center [509, 325] width 157 height 26
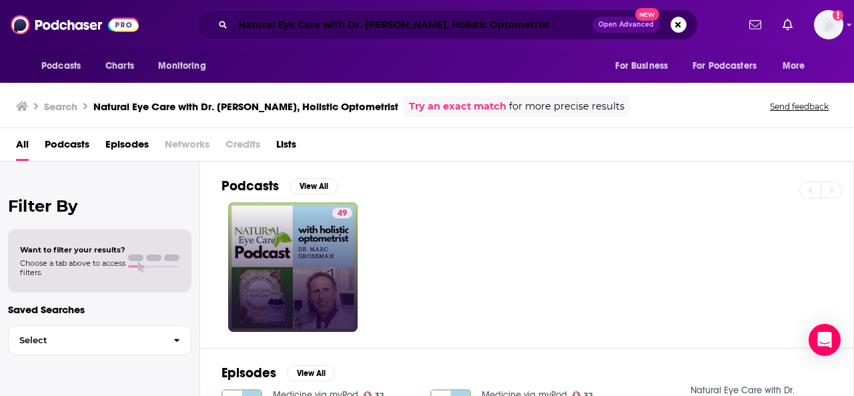
click at [300, 29] on input "Natural Eye Care with Dr. Marc Grossman, Holistic Optometrist" at bounding box center [413, 24] width 360 height 21
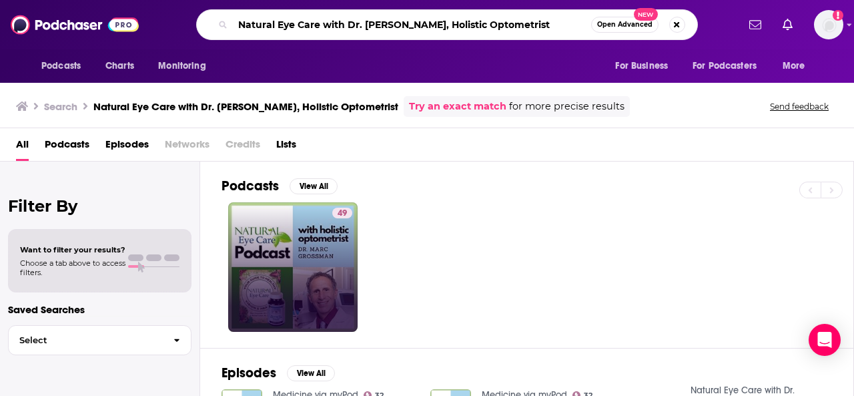
click at [300, 29] on input "Natural Eye Care with Dr. Marc Grossman, Holistic Optometrist" at bounding box center [412, 24] width 358 height 21
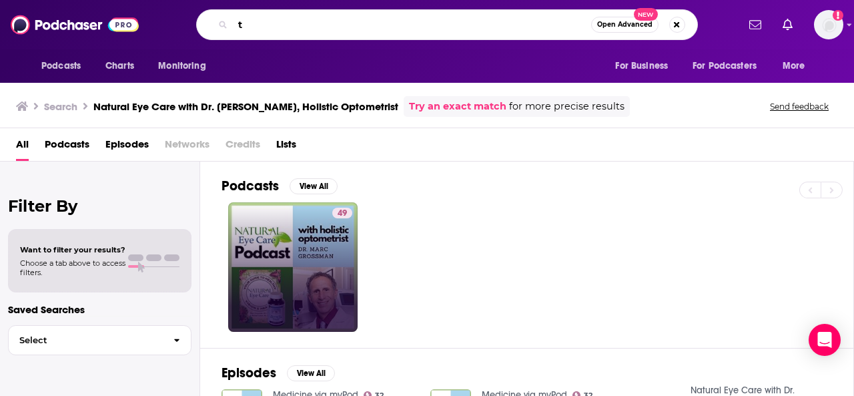
paste input "he Eye Health Podcast"
type input "the Eye Health Podcast"
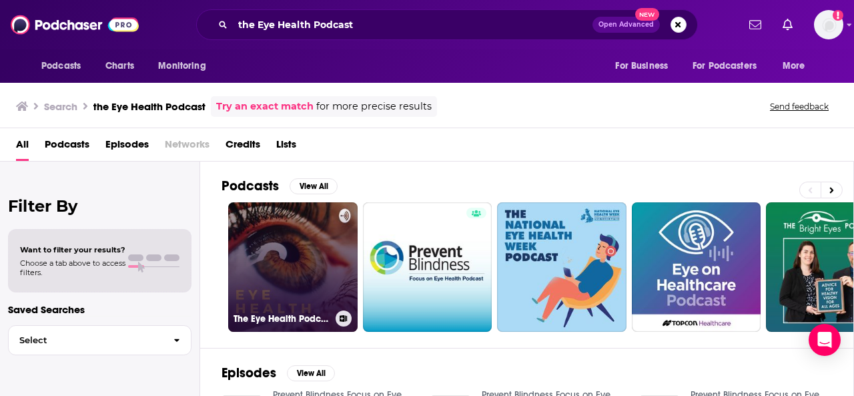
click at [308, 268] on link "The Eye Health Podcast" at bounding box center [293, 267] width 130 height 130
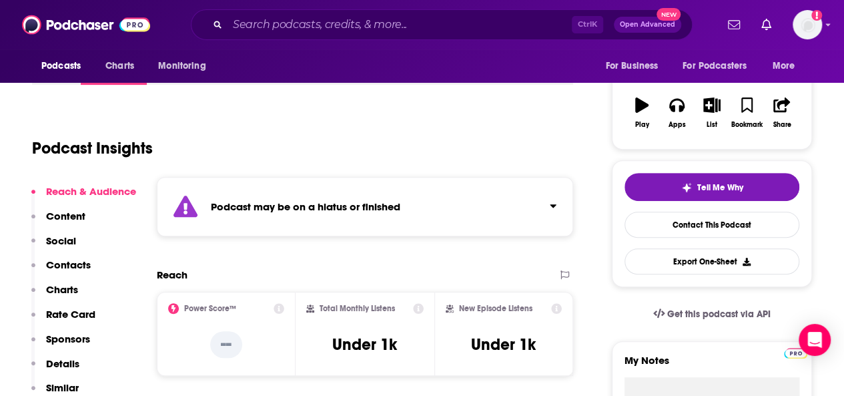
scroll to position [401, 0]
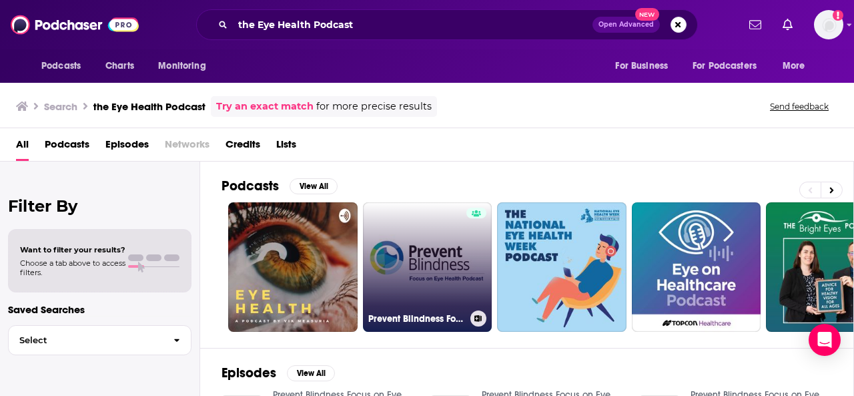
click at [414, 248] on link "Prevent Blindness Focus on Eye Health Podcast" at bounding box center [428, 267] width 130 height 130
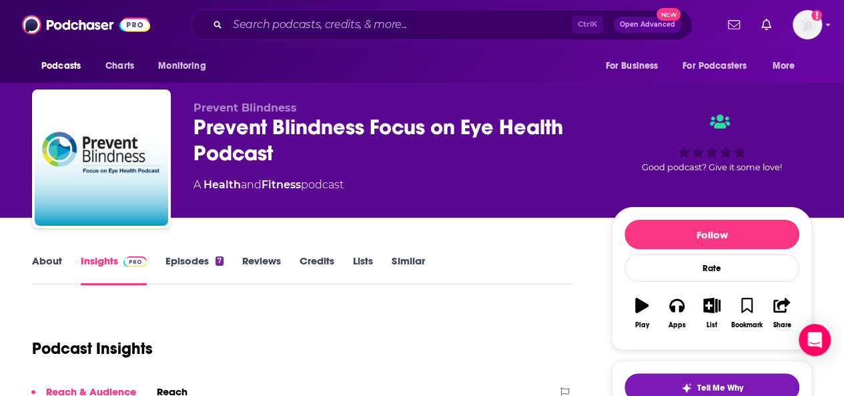
click at [41, 262] on link "About" at bounding box center [47, 269] width 30 height 31
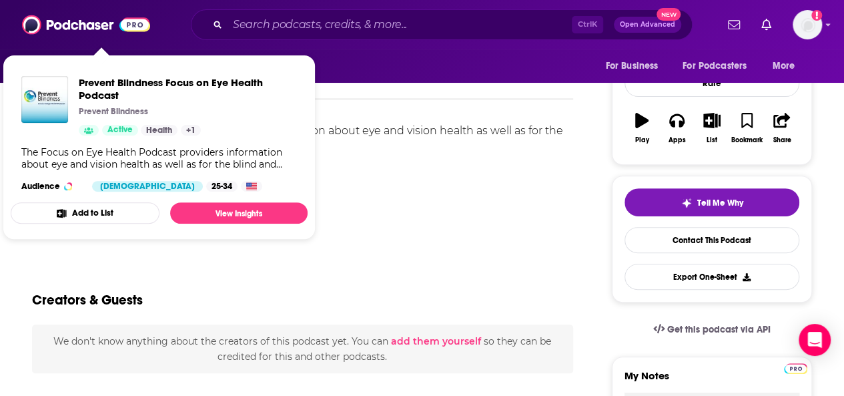
scroll to position [200, 0]
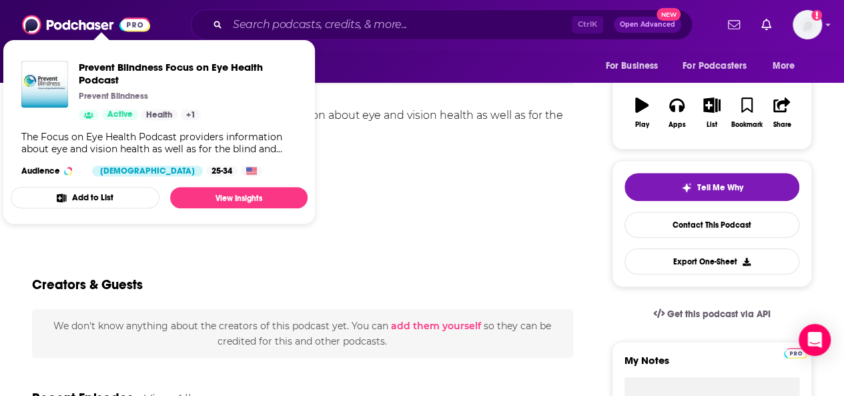
click at [121, 198] on button "Add to List" at bounding box center [85, 197] width 149 height 21
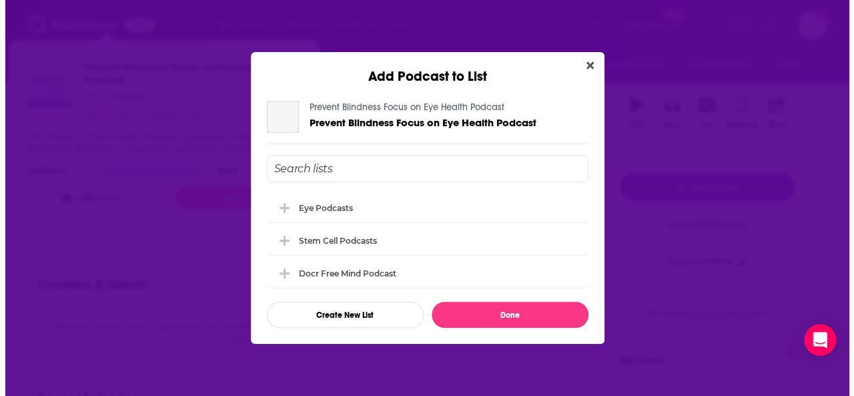
scroll to position [0, 0]
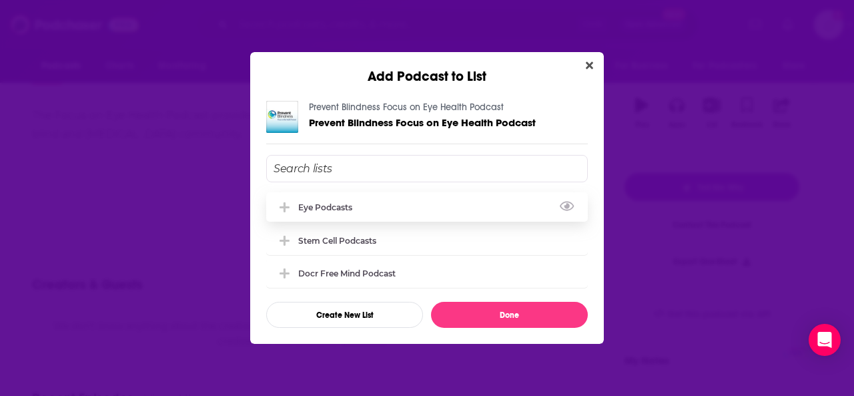
click at [314, 210] on div "eye podcasts" at bounding box center [329, 207] width 62 height 10
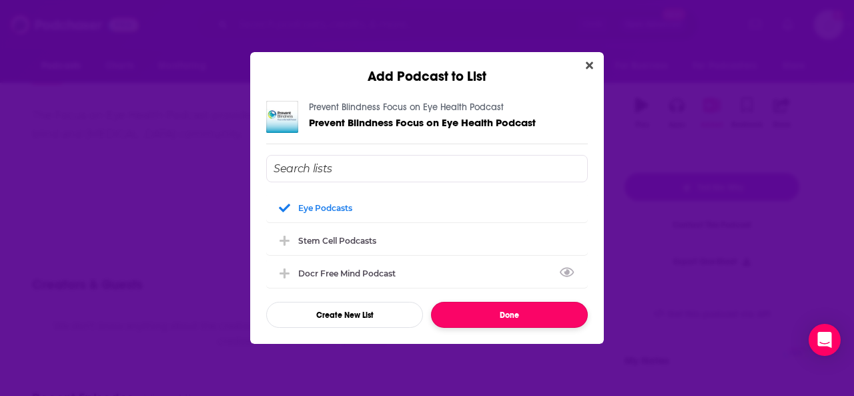
click at [515, 321] on button "Done" at bounding box center [509, 315] width 157 height 26
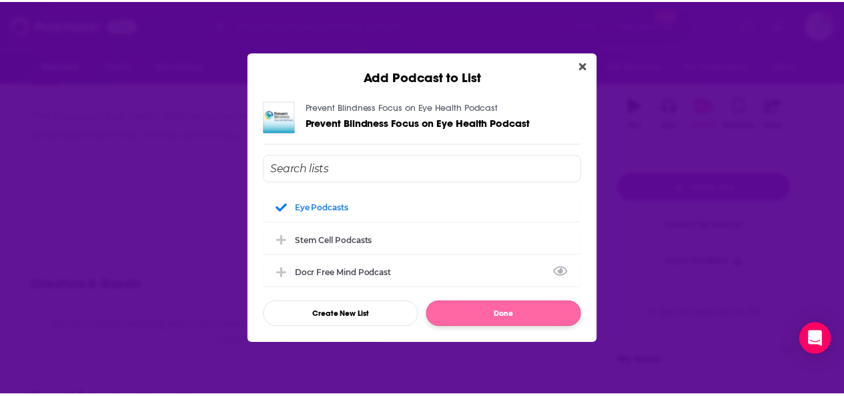
scroll to position [200, 0]
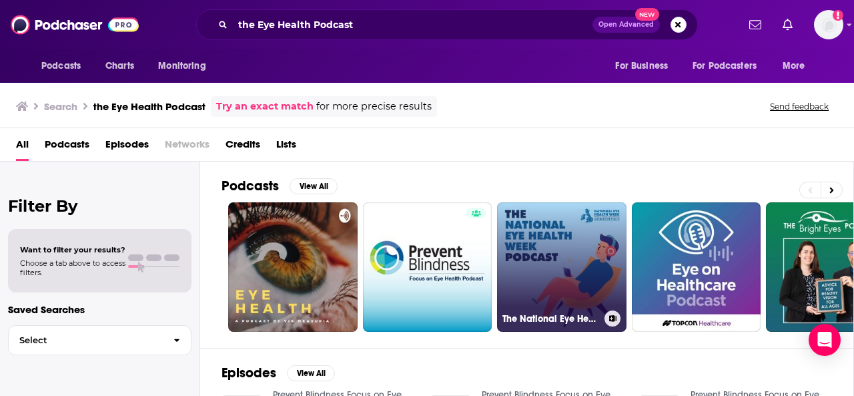
click at [550, 248] on link "The National Eye Health Week Podcast" at bounding box center [562, 267] width 130 height 130
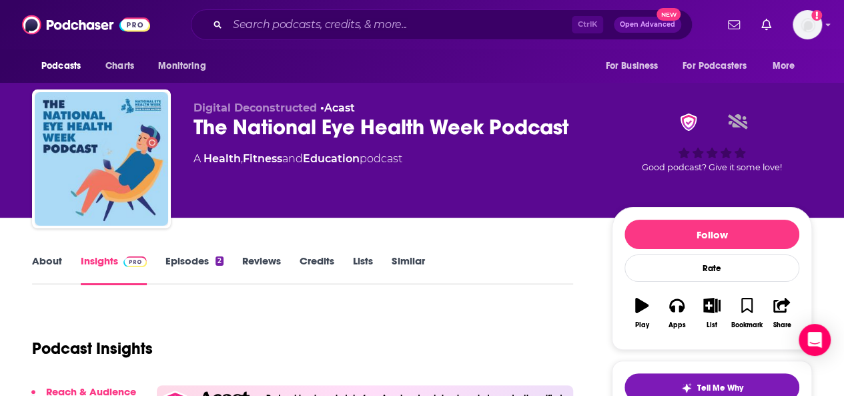
click at [44, 260] on link "About" at bounding box center [47, 269] width 30 height 31
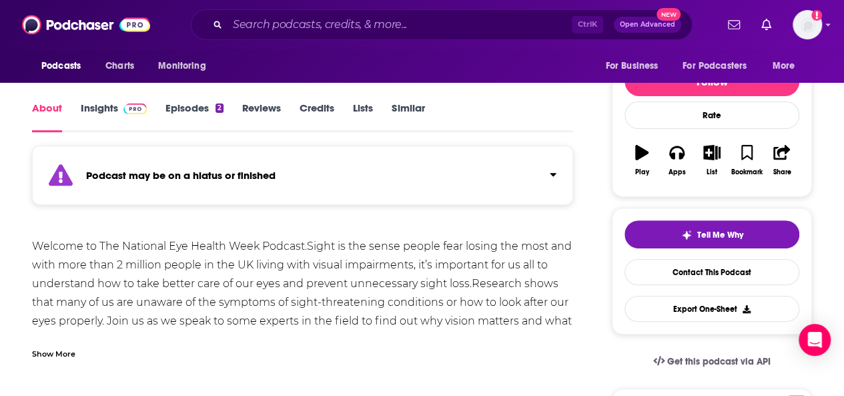
scroll to position [200, 0]
